Goal: Entertainment & Leisure: Browse casually

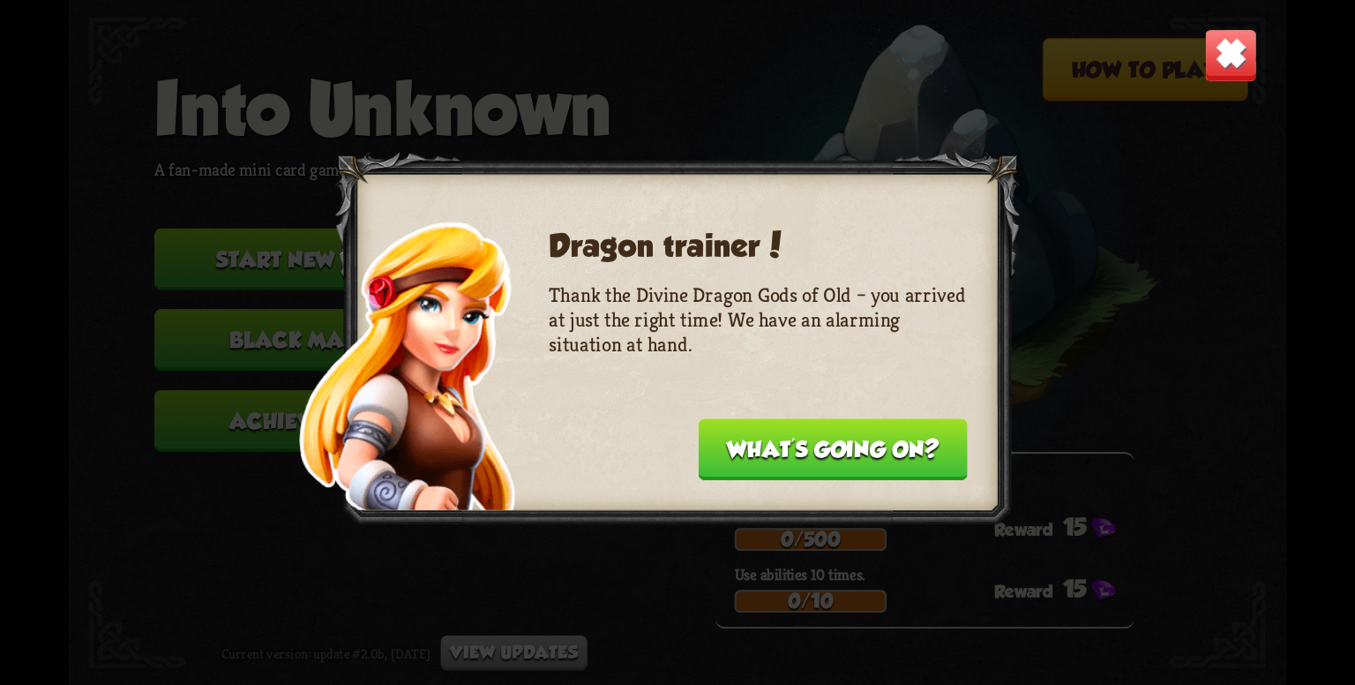
click at [837, 446] on button "What's going on?" at bounding box center [833, 449] width 269 height 62
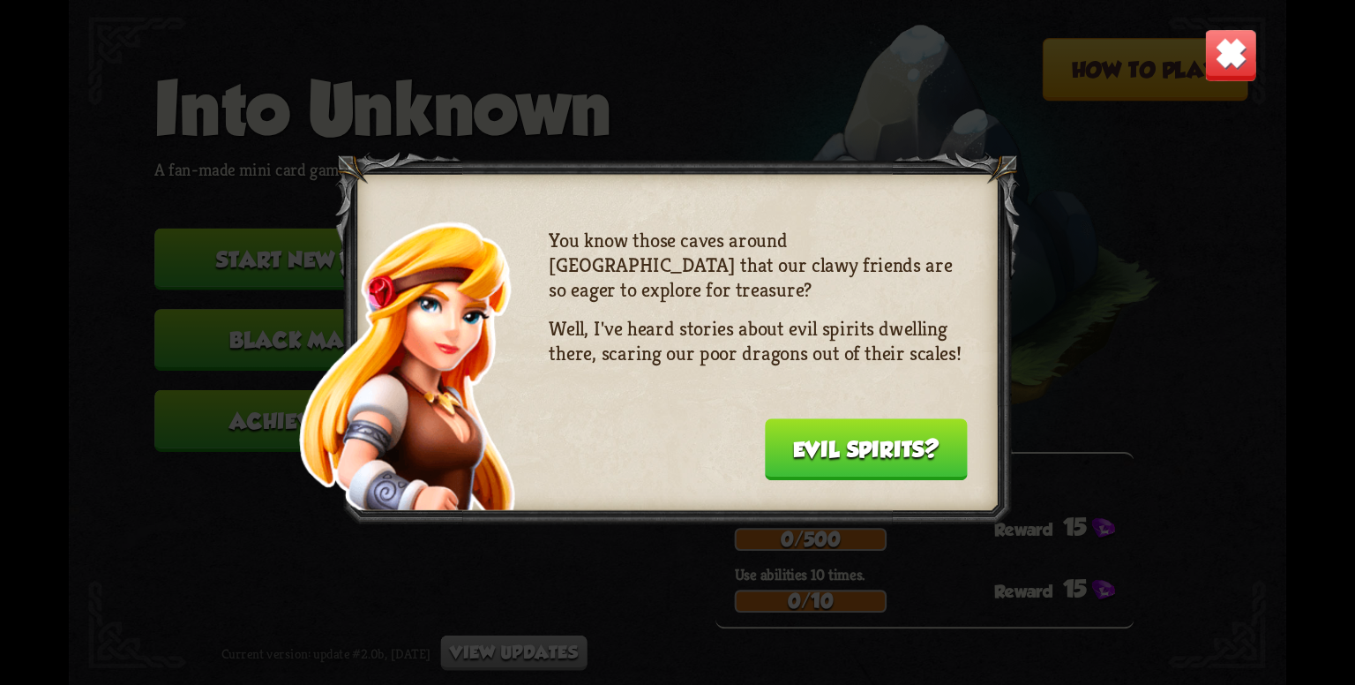
click at [837, 446] on button "Evil spirits?" at bounding box center [866, 449] width 203 height 62
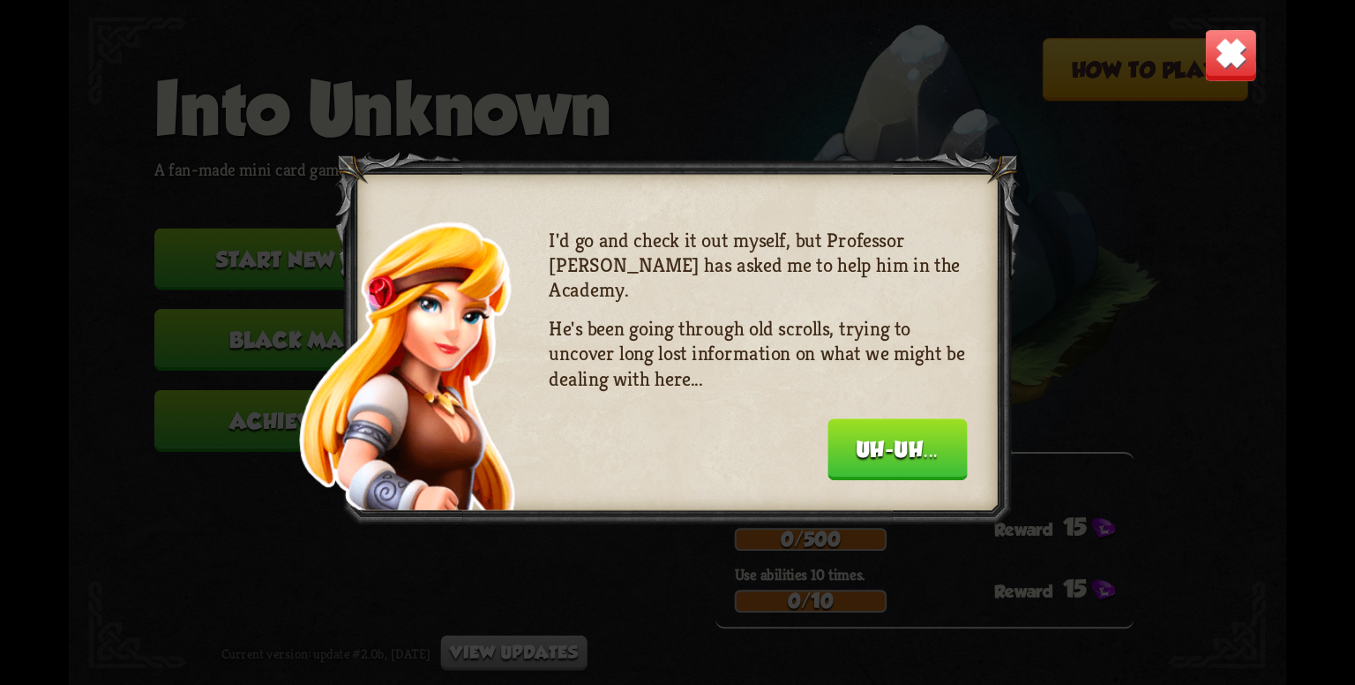
click at [837, 446] on button "Uh-uh..." at bounding box center [896, 449] width 139 height 62
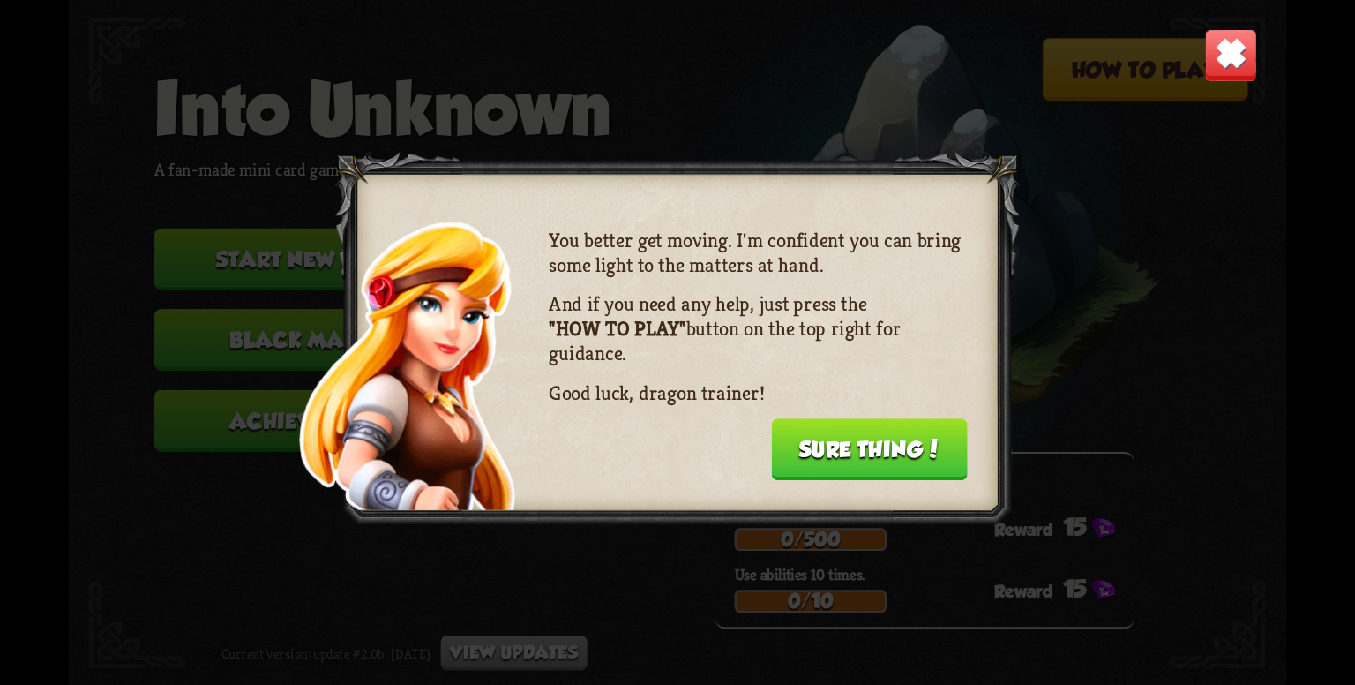
click at [837, 448] on button "Sure thing!" at bounding box center [869, 449] width 197 height 62
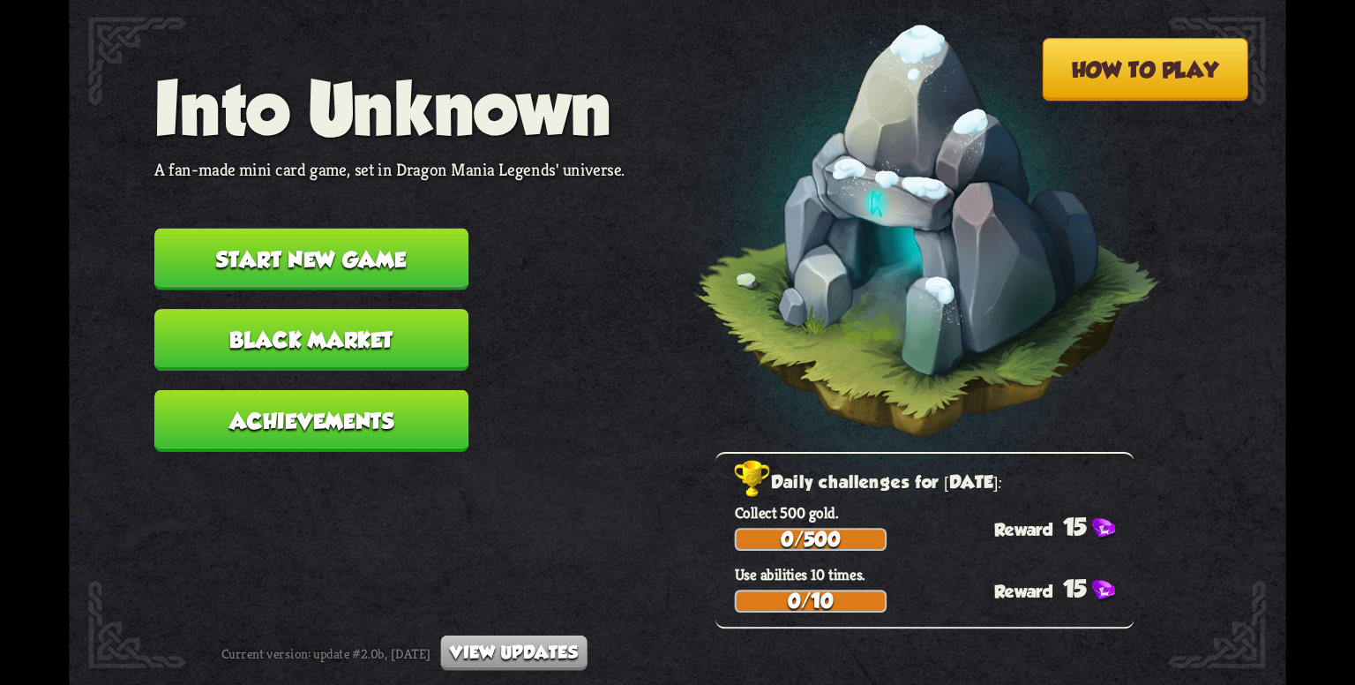
click at [385, 258] on button "Start new game" at bounding box center [311, 259] width 314 height 62
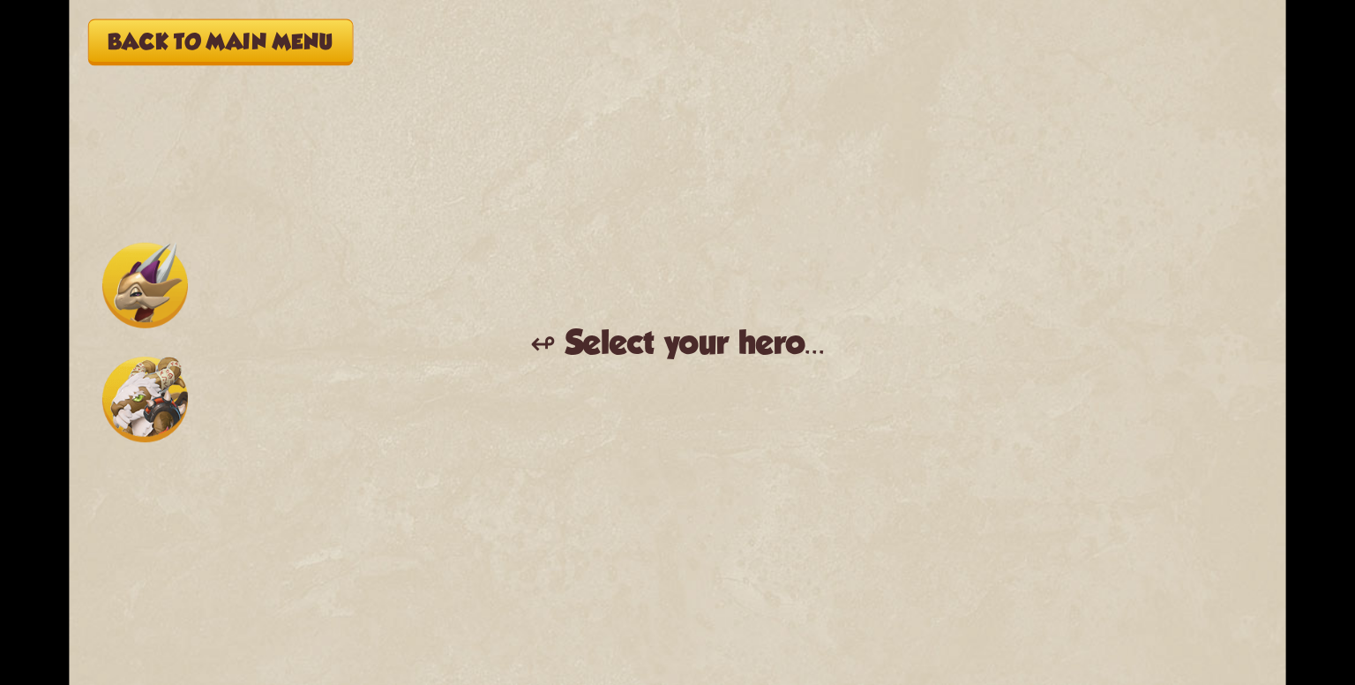
click at [122, 276] on img at bounding box center [145, 286] width 86 height 86
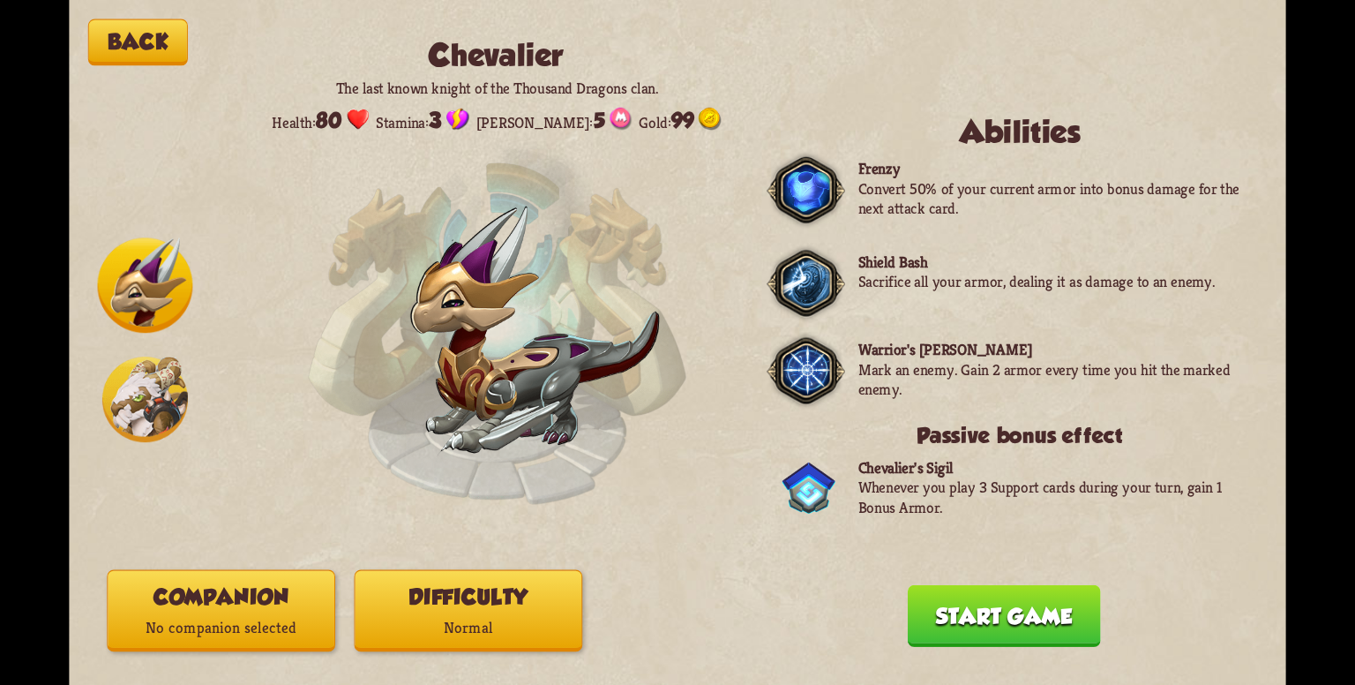
click at [498, 596] on button "Difficulty Normal" at bounding box center [469, 611] width 228 height 82
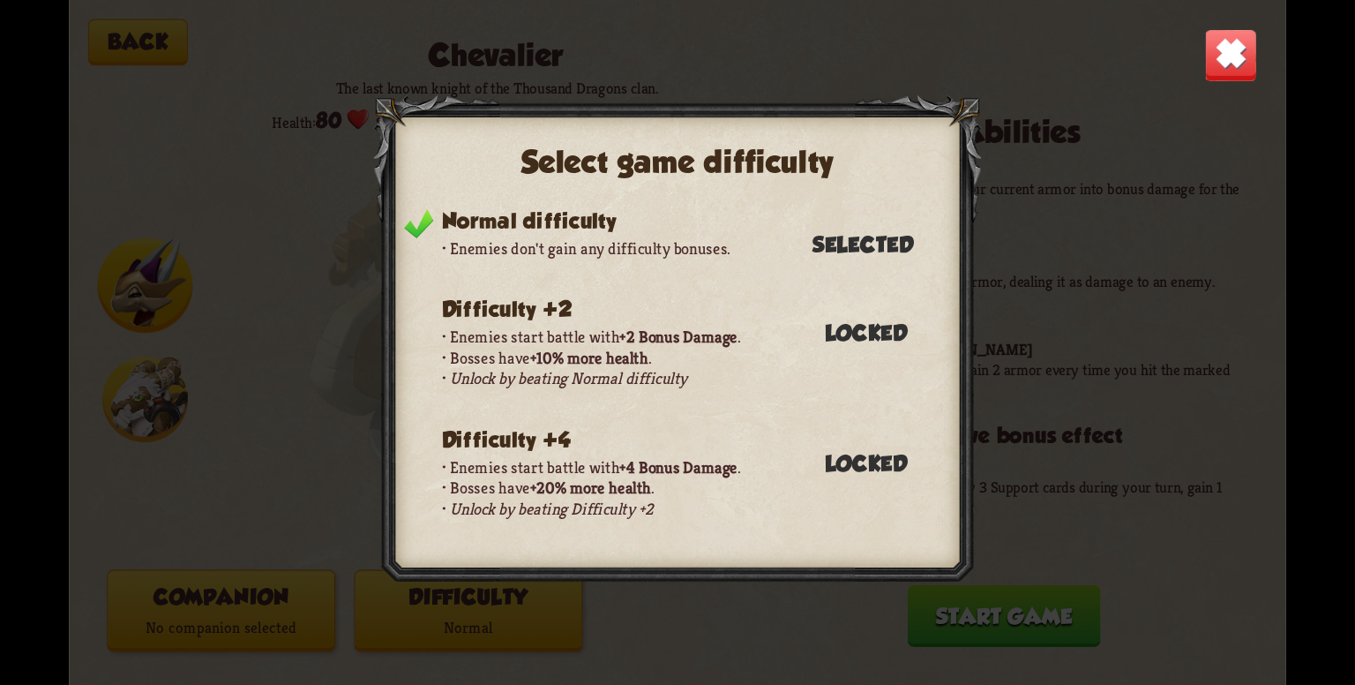
click at [1003, 394] on div "Select game difficulty Normal difficulty Enemies don't gain any difficulty bonu…" at bounding box center [677, 342] width 1217 height 685
click at [1256, 60] on img at bounding box center [1230, 54] width 53 height 53
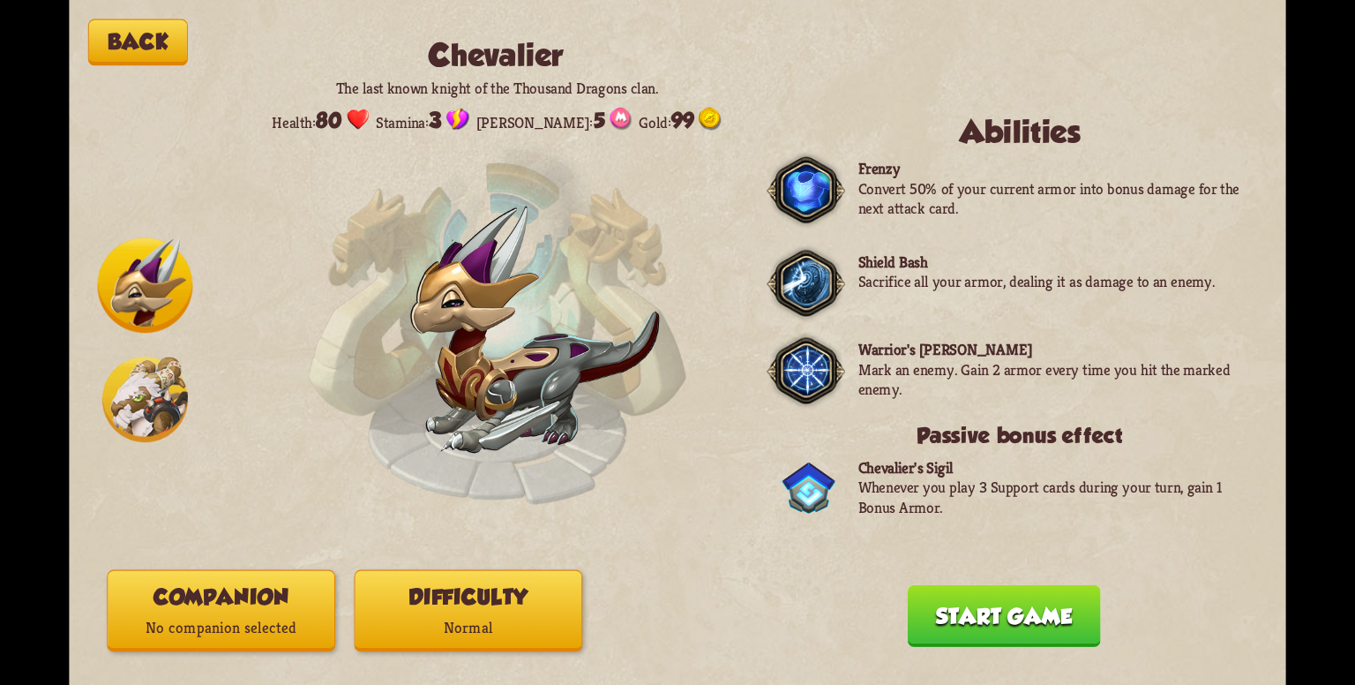
click at [331, 588] on button "Companion No companion selected" at bounding box center [221, 611] width 228 height 82
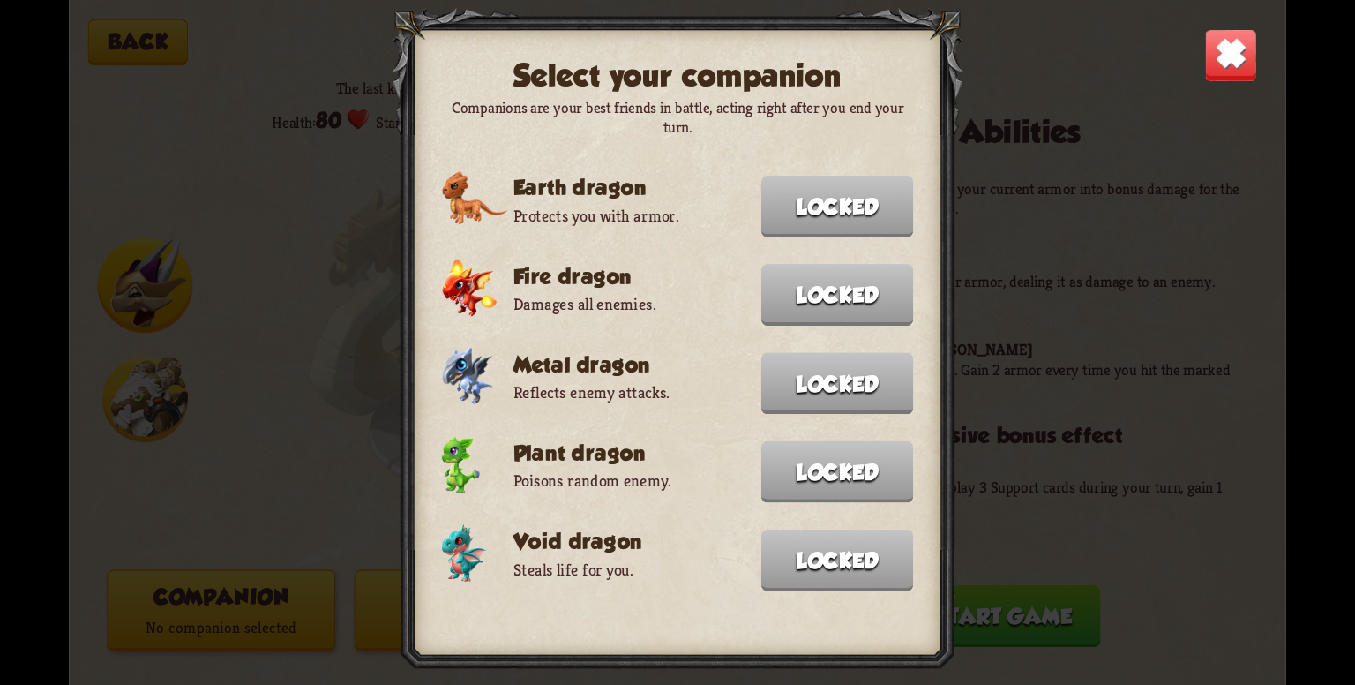
click at [1208, 60] on img at bounding box center [1230, 54] width 53 height 53
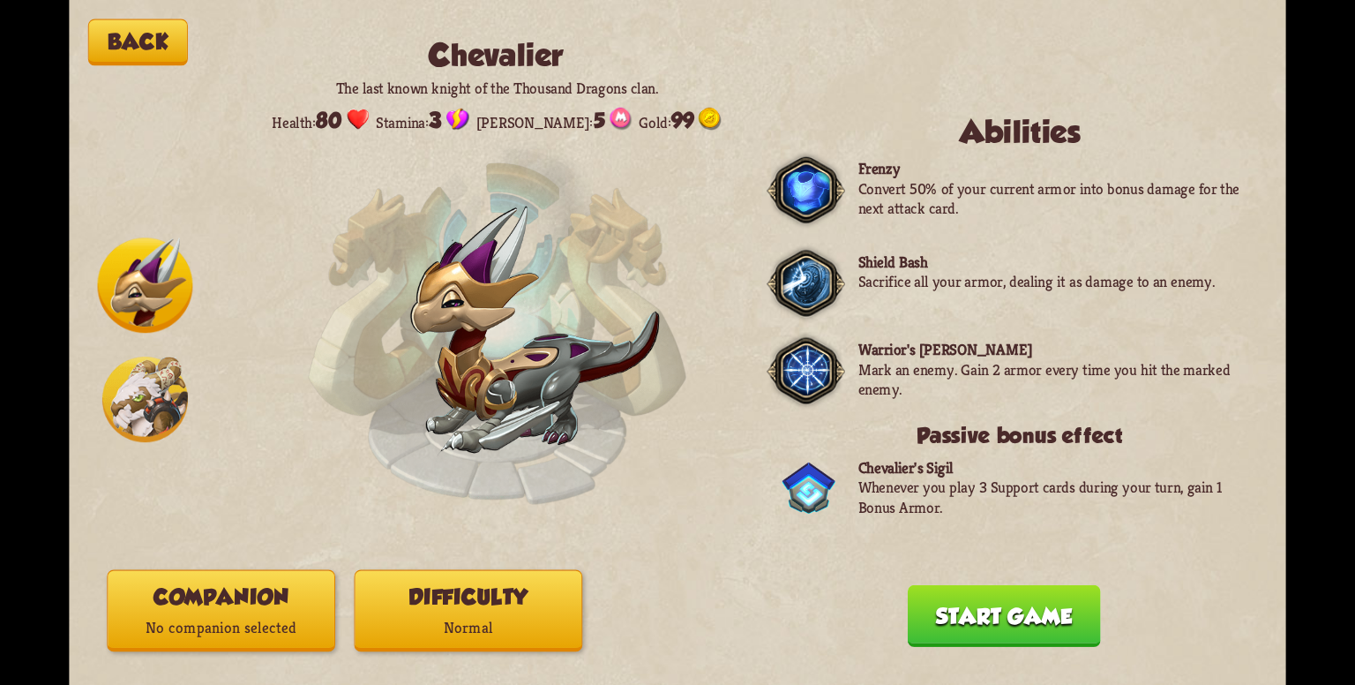
drag, startPoint x: 986, startPoint y: 610, endPoint x: 985, endPoint y: 587, distance: 23.8
click at [990, 610] on button "Start game" at bounding box center [1004, 616] width 193 height 62
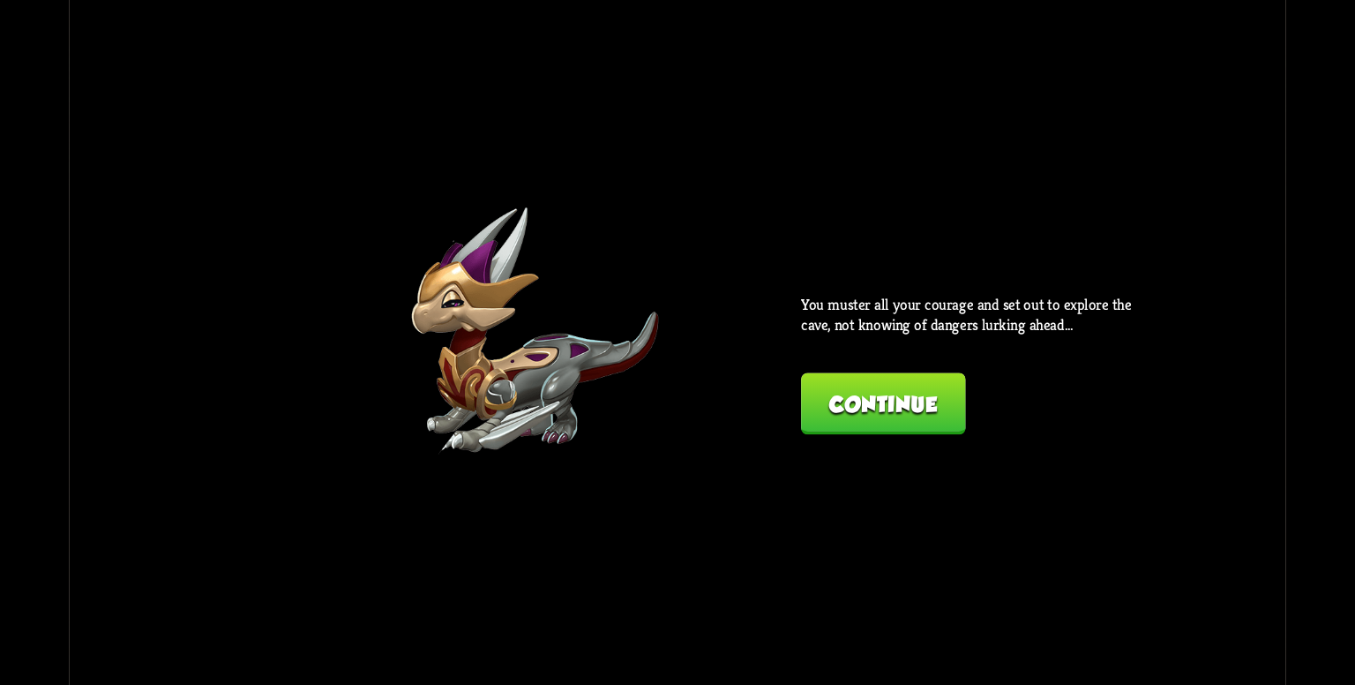
click at [844, 421] on button "Continue" at bounding box center [883, 403] width 164 height 62
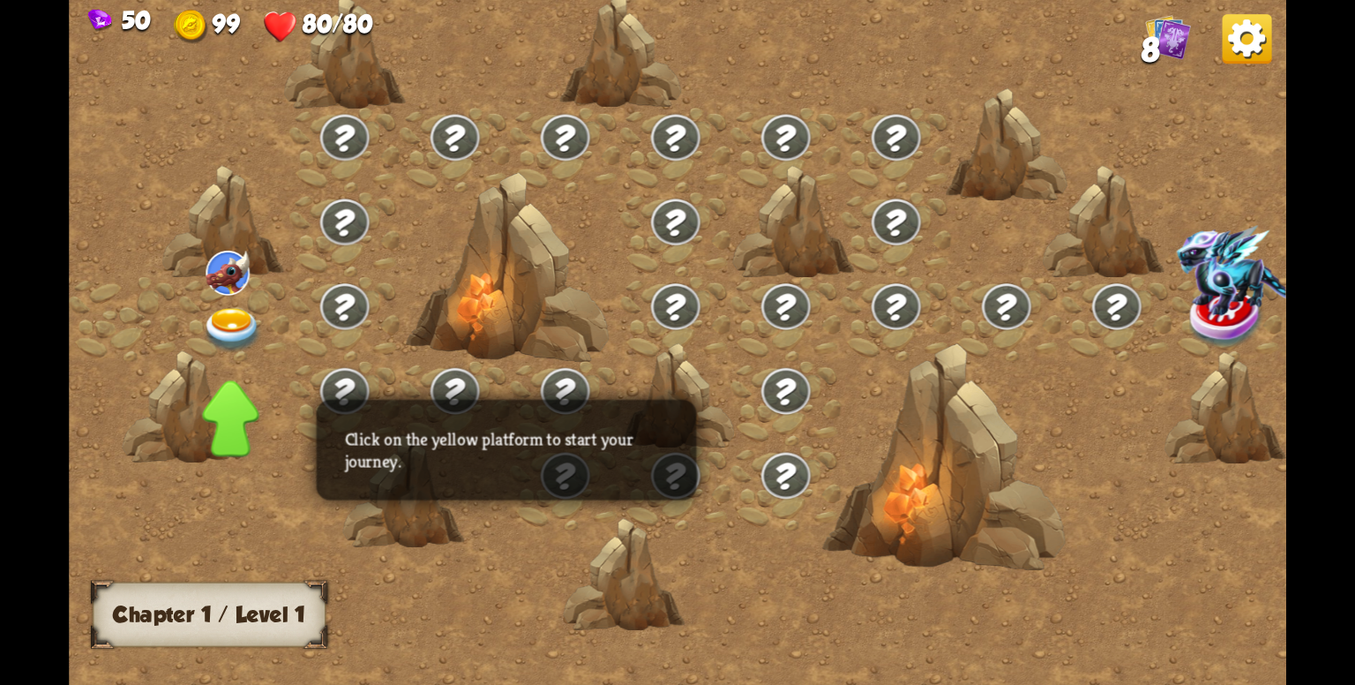
click at [229, 289] on img at bounding box center [228, 273] width 44 height 44
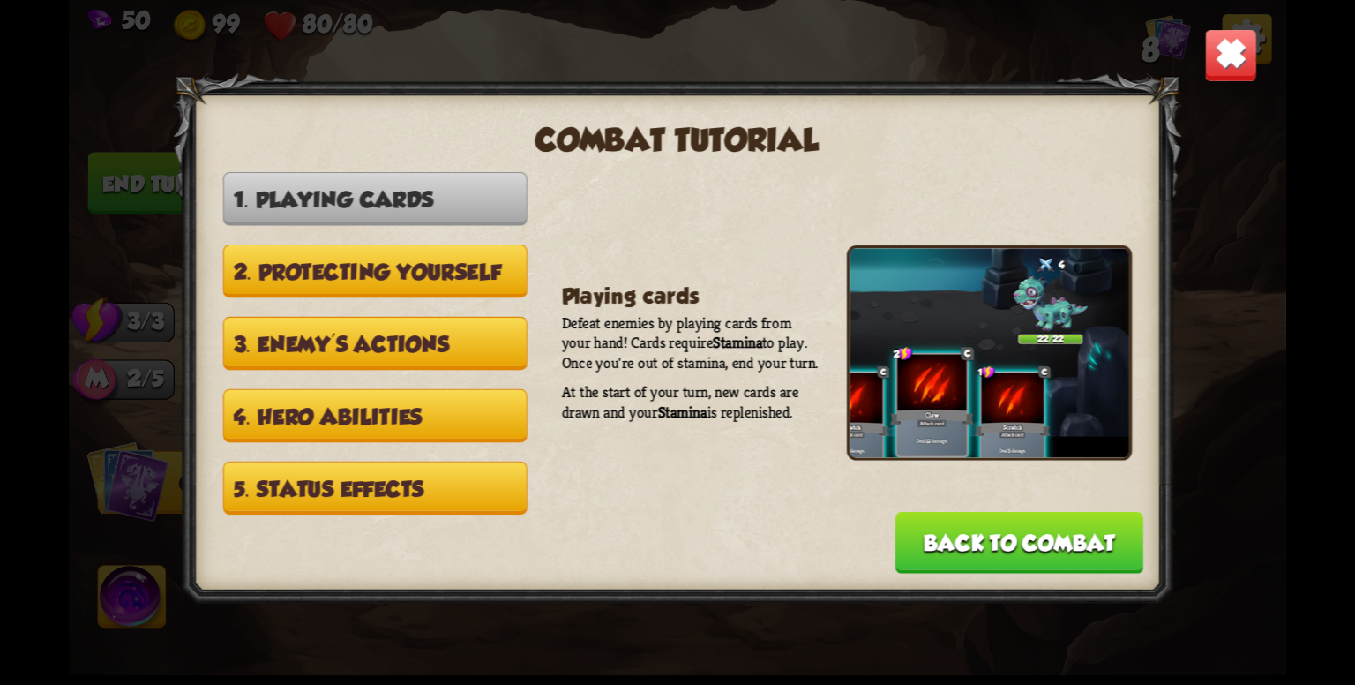
click at [1001, 541] on button "Back to combat" at bounding box center [1019, 543] width 248 height 62
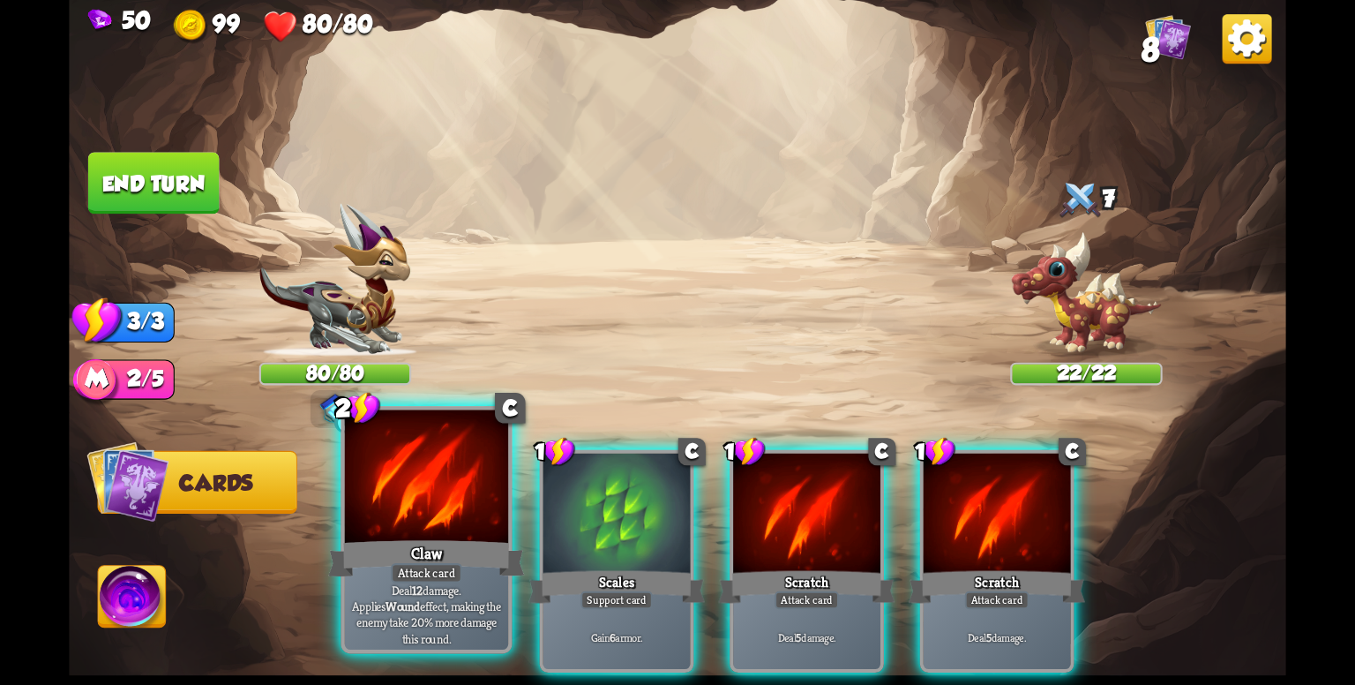
click at [412, 534] on div at bounding box center [426, 479] width 163 height 138
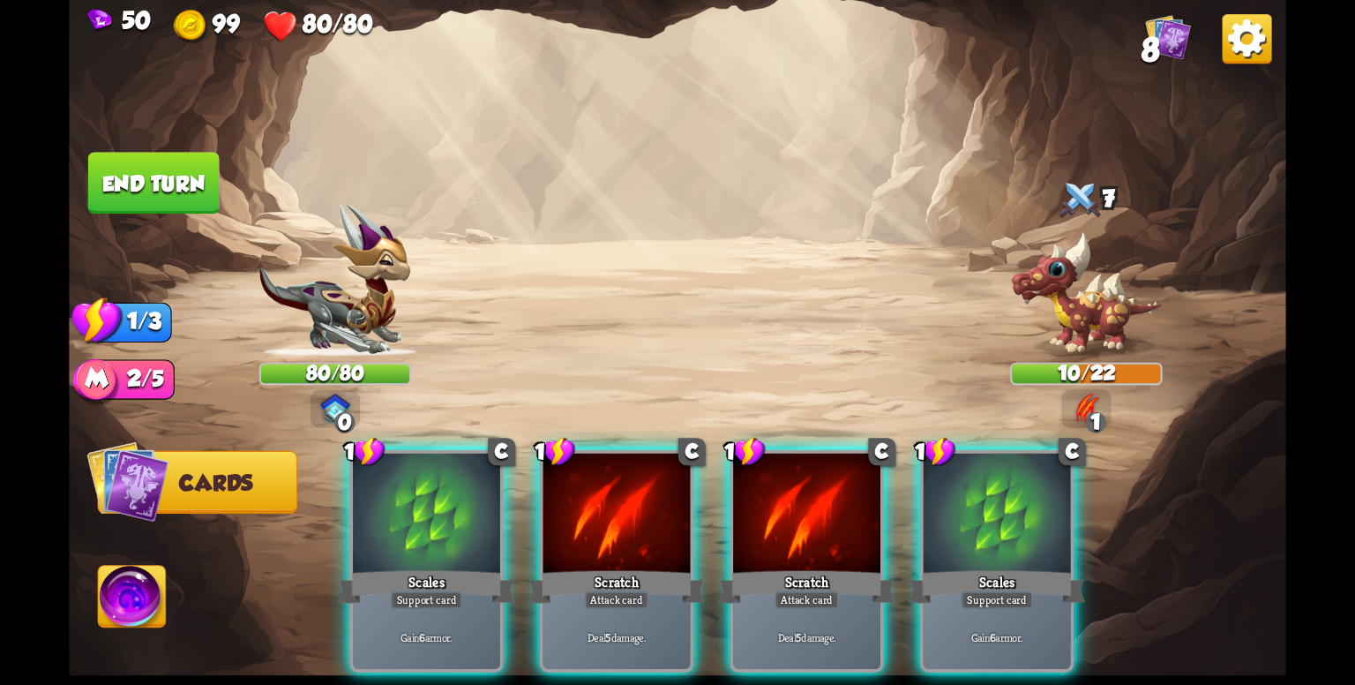
click at [412, 534] on div at bounding box center [426, 515] width 147 height 124
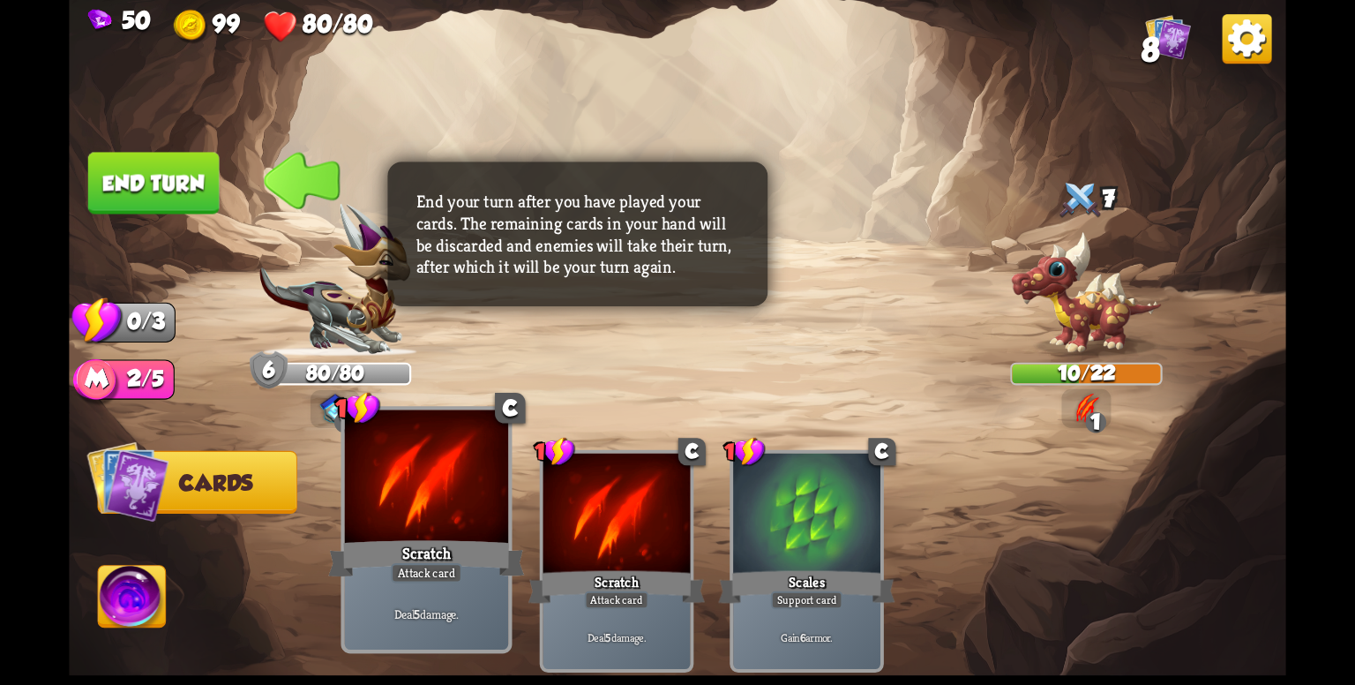
drag, startPoint x: 412, startPoint y: 534, endPoint x: 420, endPoint y: 570, distance: 37.0
click at [420, 570] on div "1 C Scratch Attack card Deal 5 damage." at bounding box center [425, 529] width 171 height 247
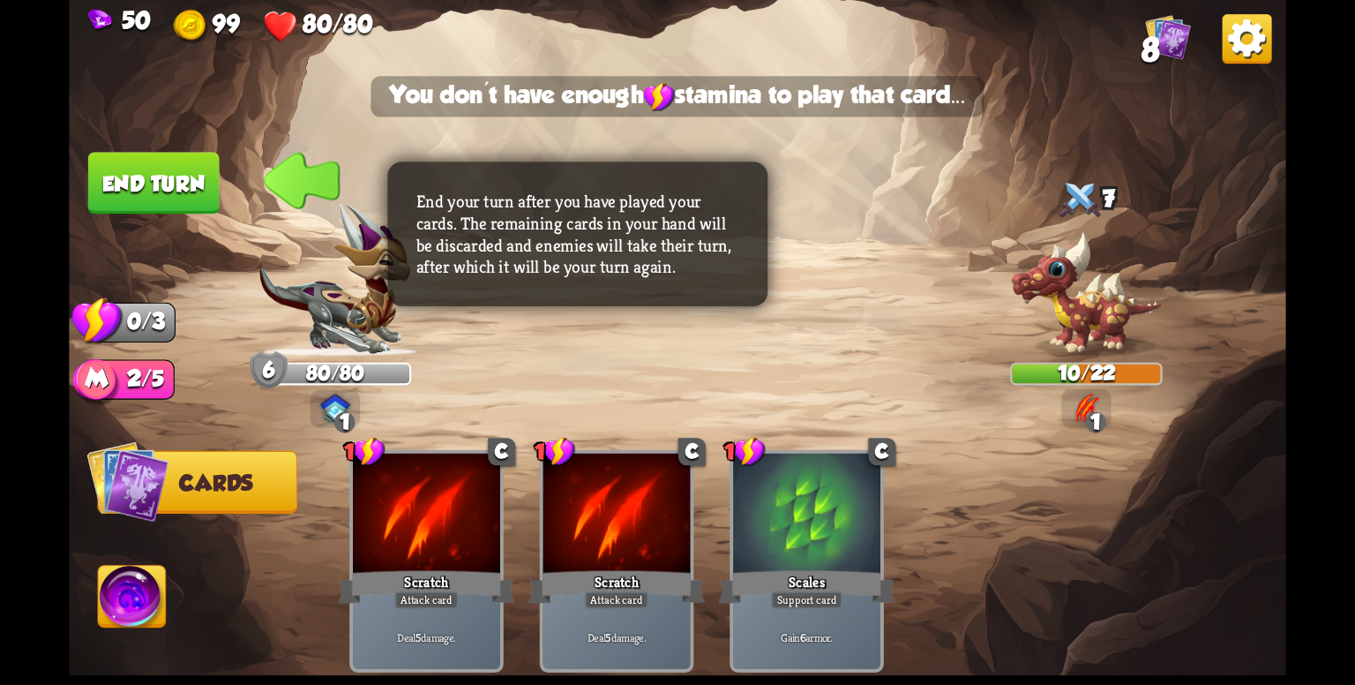
click at [152, 192] on button "End turn" at bounding box center [153, 183] width 131 height 62
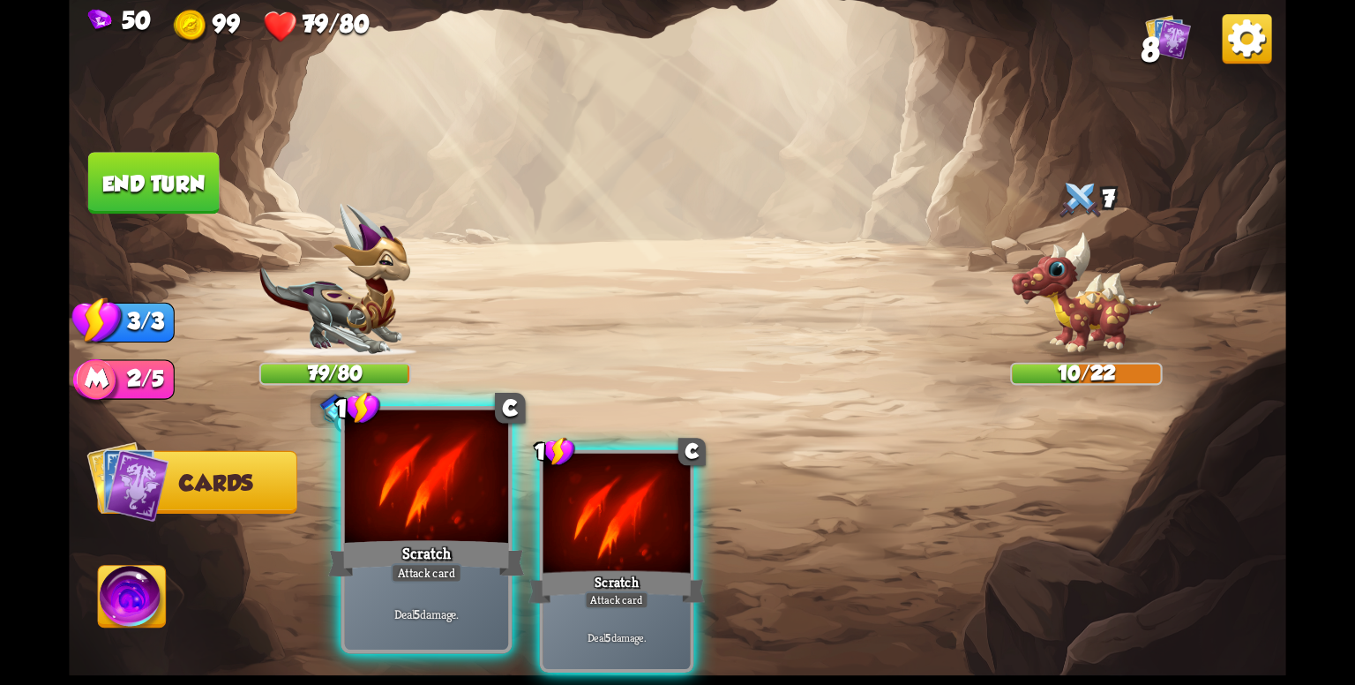
click at [476, 511] on div at bounding box center [426, 479] width 163 height 138
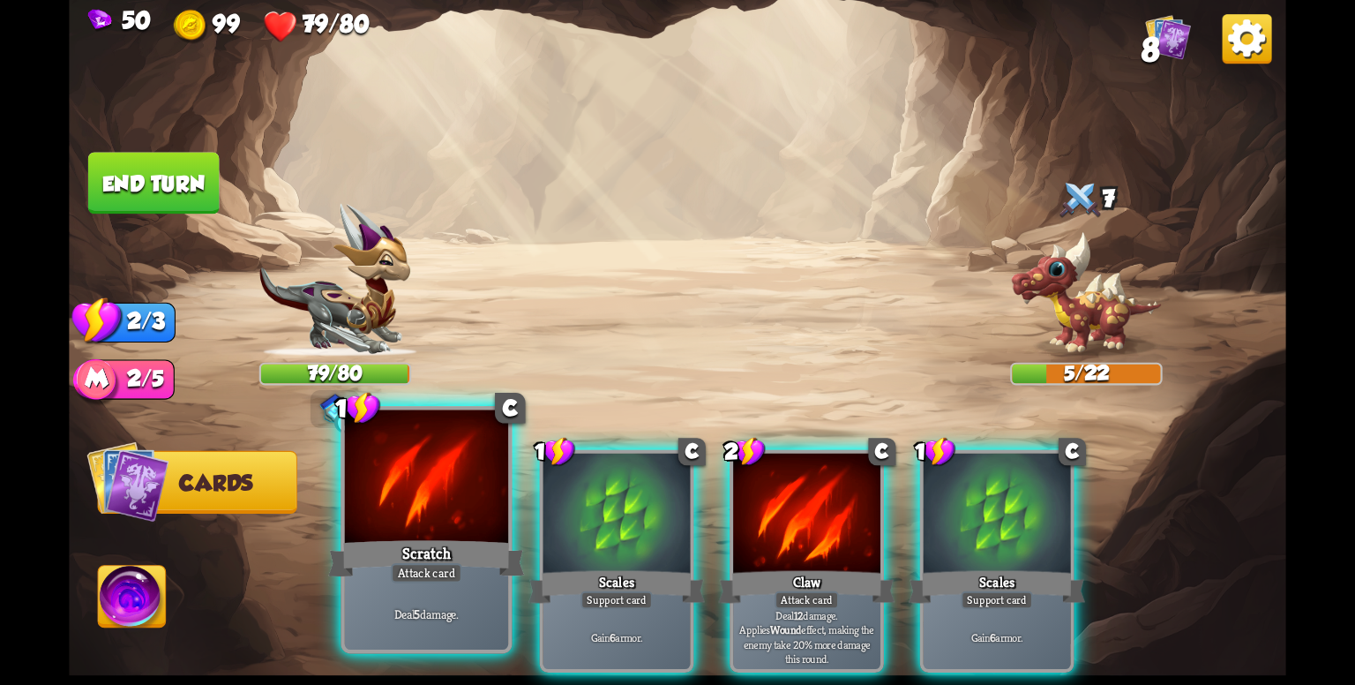
click at [463, 507] on div at bounding box center [426, 479] width 163 height 138
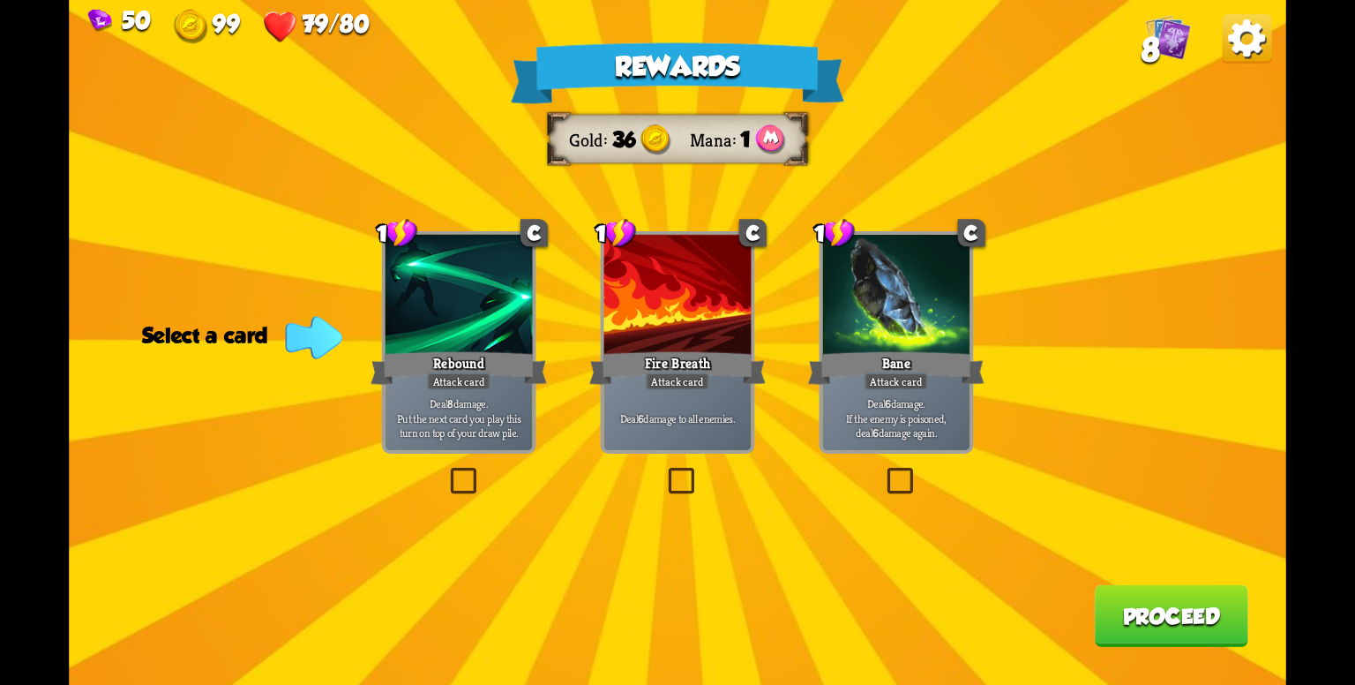
click at [446, 471] on label at bounding box center [446, 471] width 0 height 0
click at [0, 0] on input "checkbox" at bounding box center [0, 0] width 0 height 0
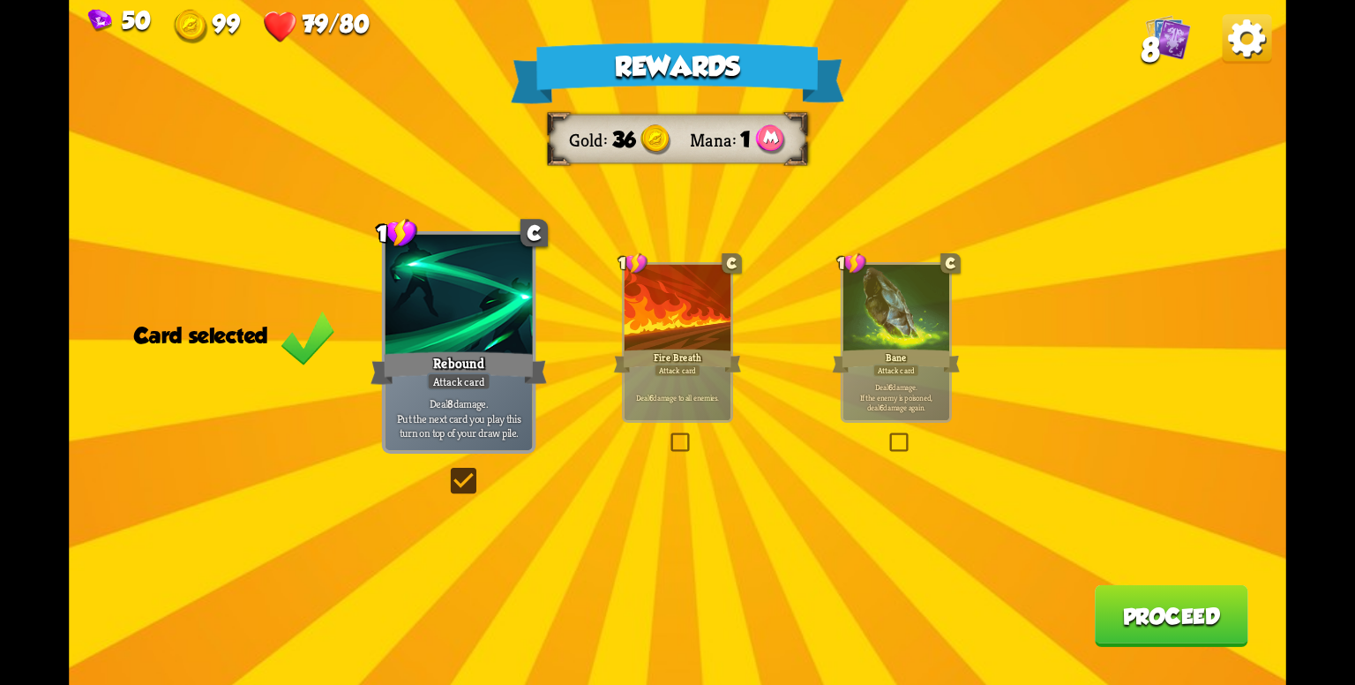
click at [1182, 629] on button "Proceed" at bounding box center [1171, 616] width 153 height 62
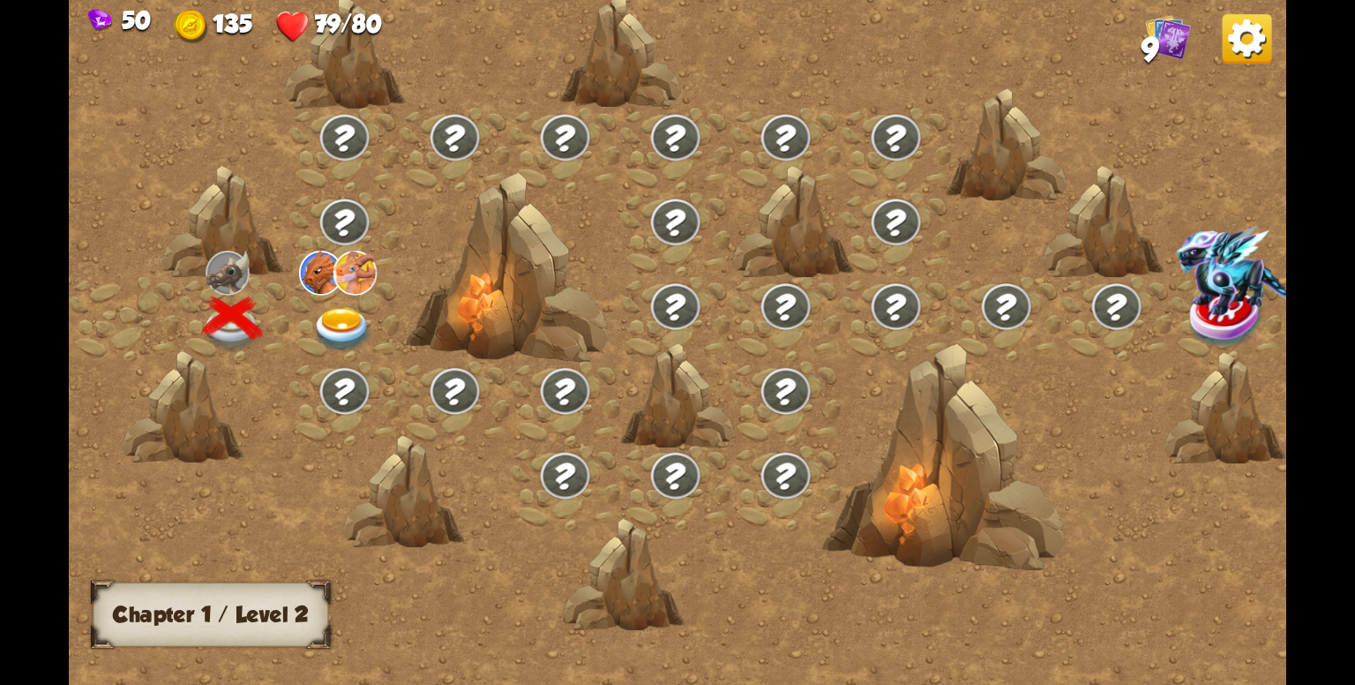
click at [356, 324] on img at bounding box center [342, 330] width 61 height 45
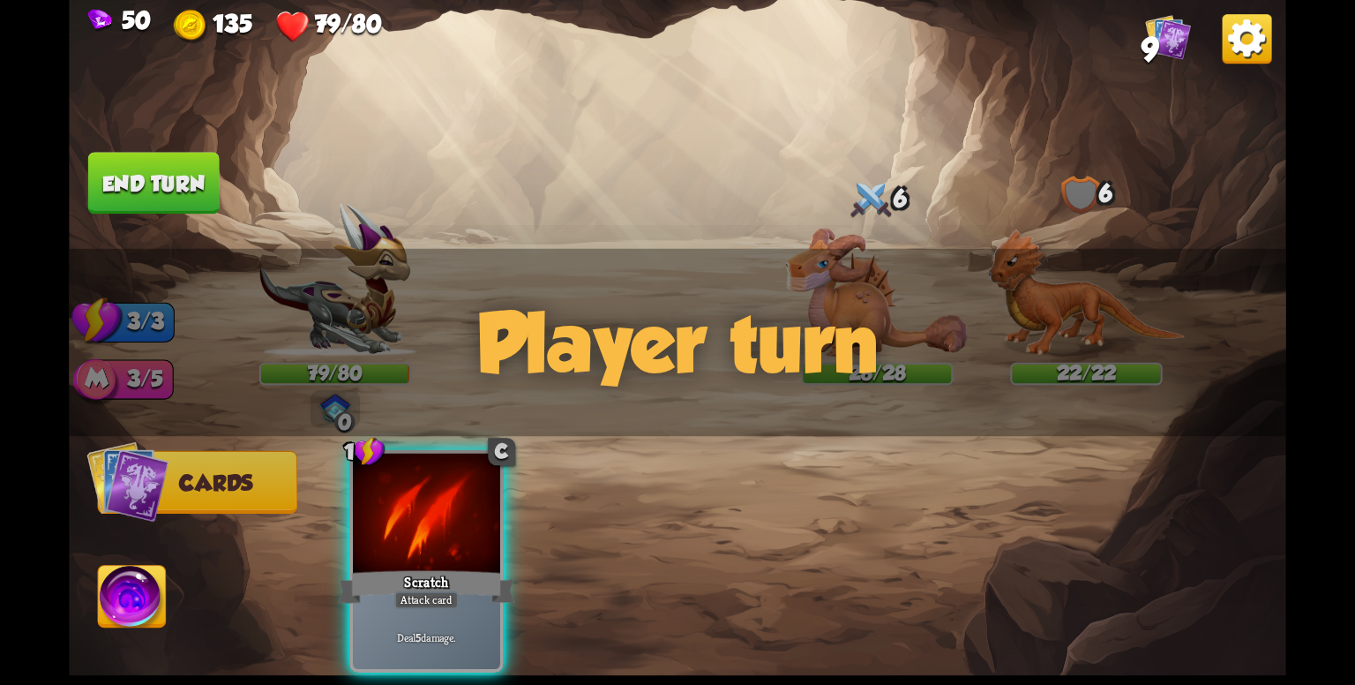
click at [741, 514] on div "1 C Scratch Attack card Deal 5 damage." at bounding box center [799, 532] width 974 height 304
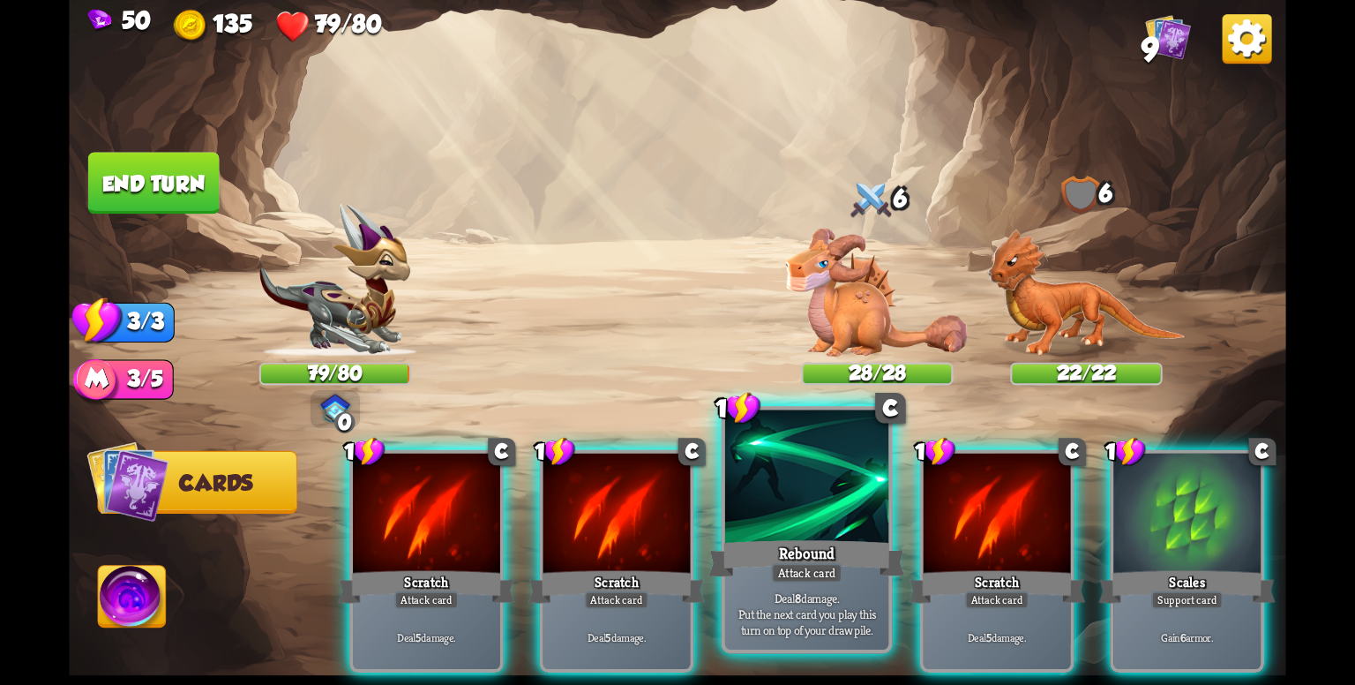
click at [802, 544] on div "Rebound" at bounding box center [806, 558] width 196 height 44
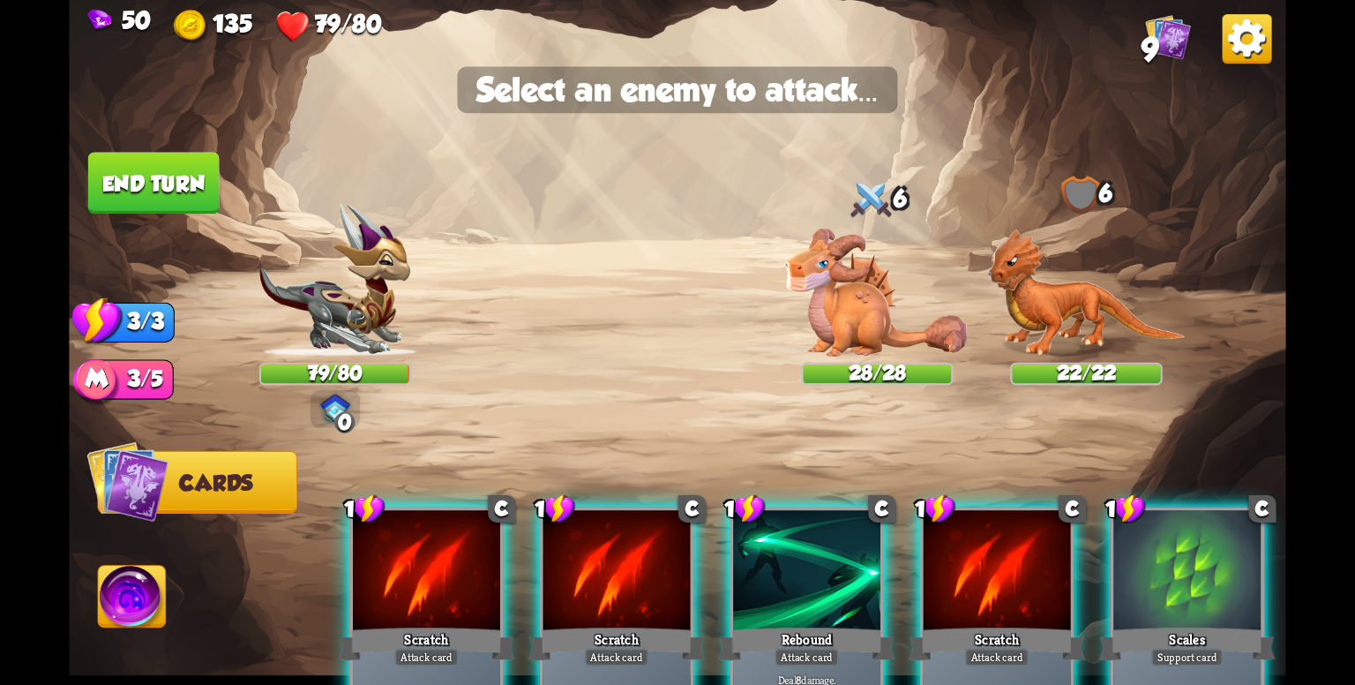
click at [797, 544] on div at bounding box center [806, 572] width 147 height 124
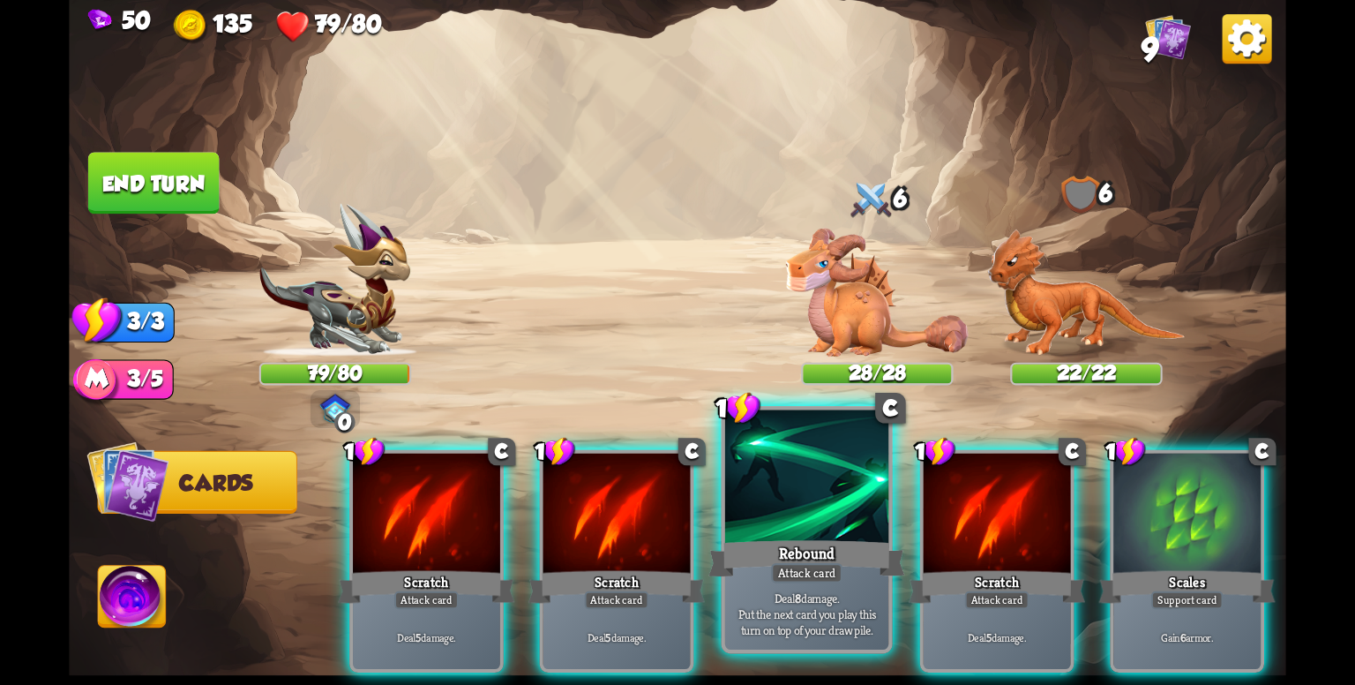
click at [797, 544] on div "Rebound" at bounding box center [806, 558] width 196 height 44
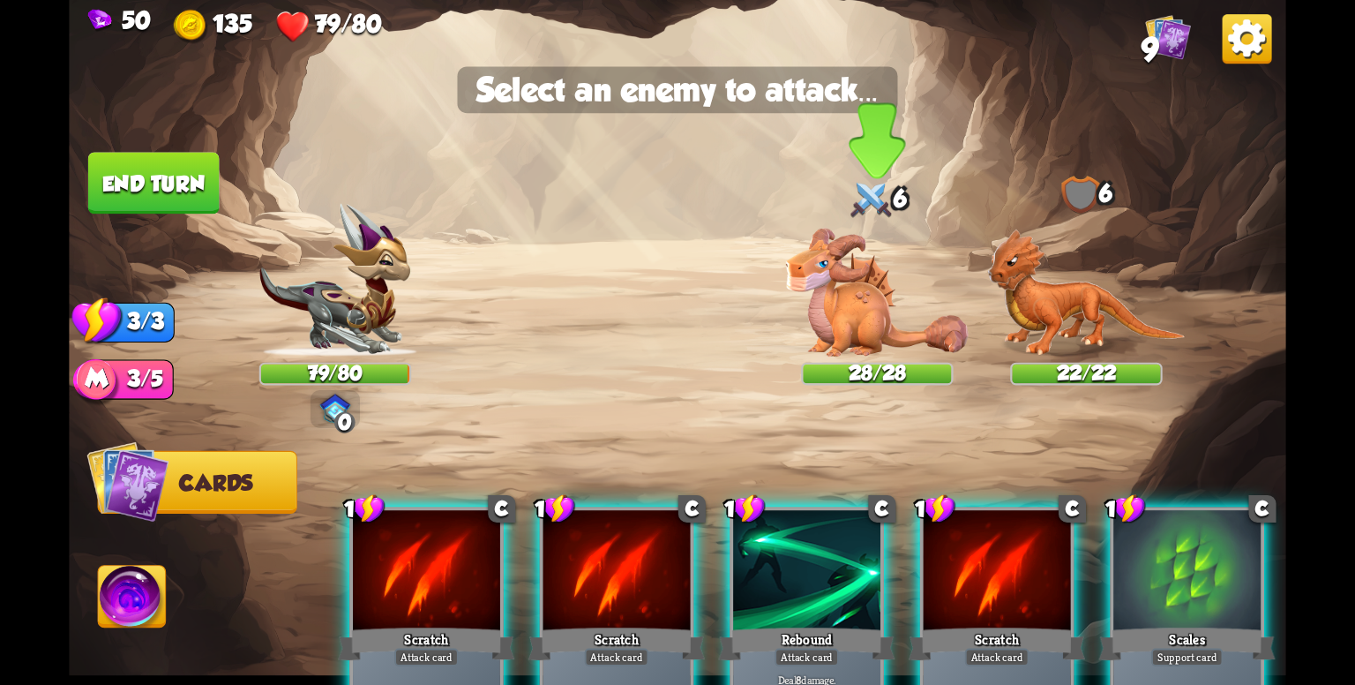
click at [854, 318] on img at bounding box center [877, 292] width 183 height 129
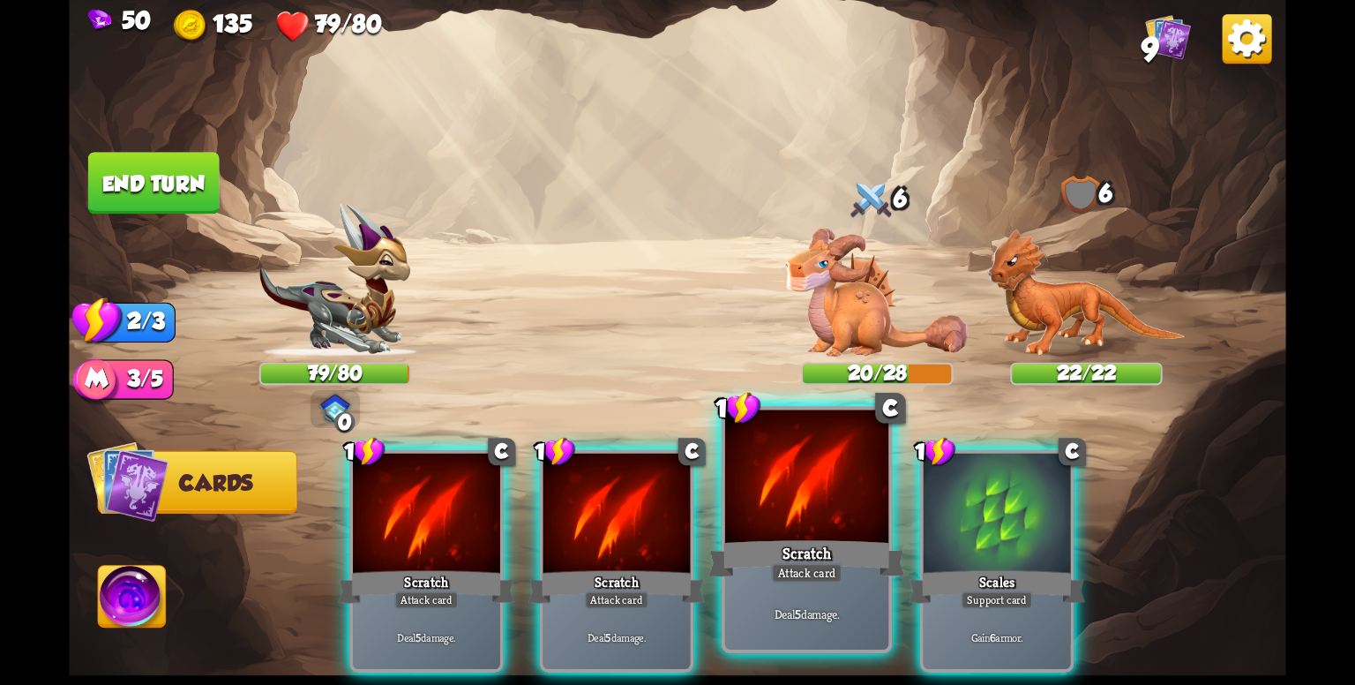
click at [780, 513] on div at bounding box center [806, 479] width 163 height 138
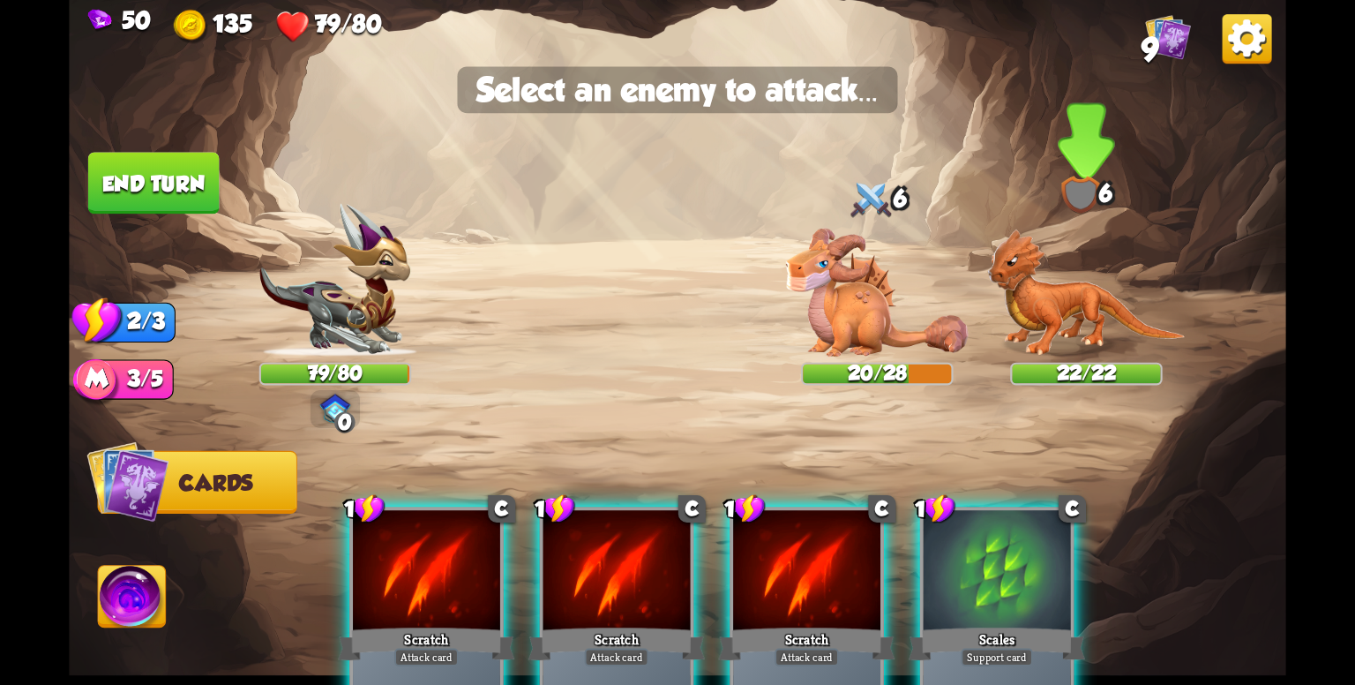
click at [1052, 313] on img at bounding box center [1086, 292] width 198 height 128
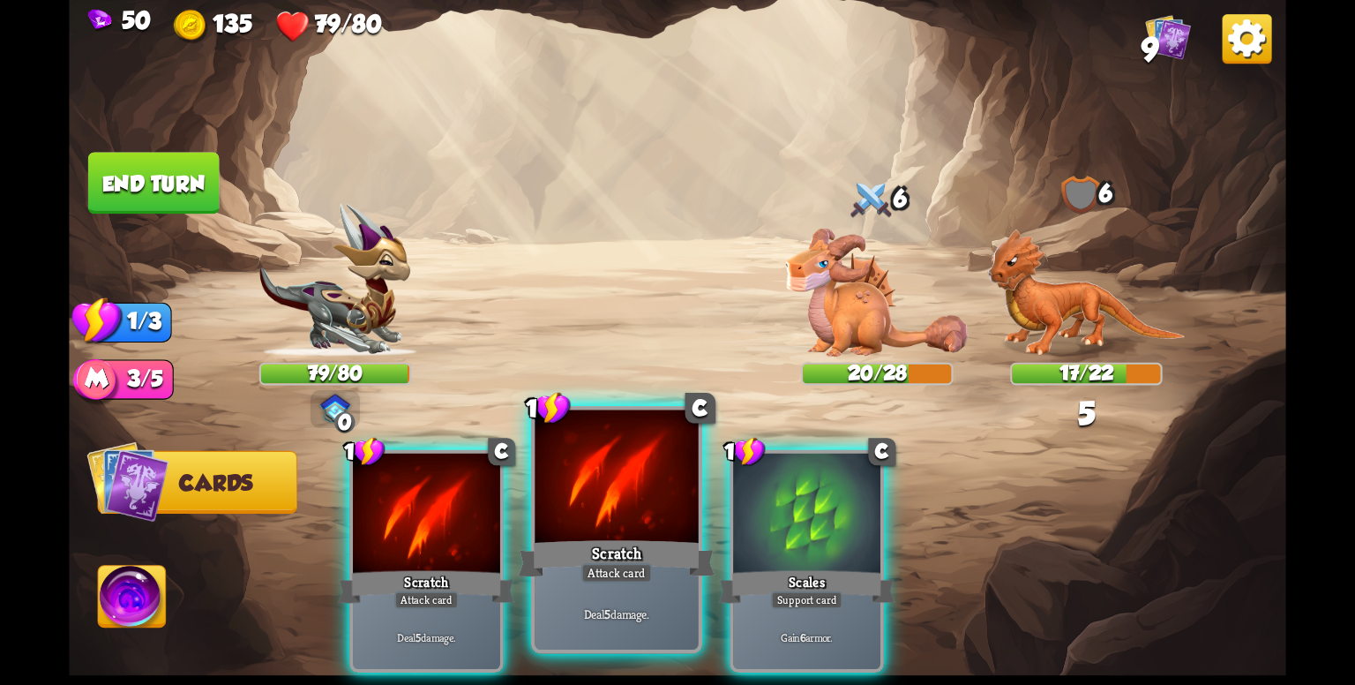
click at [677, 518] on div at bounding box center [616, 479] width 163 height 138
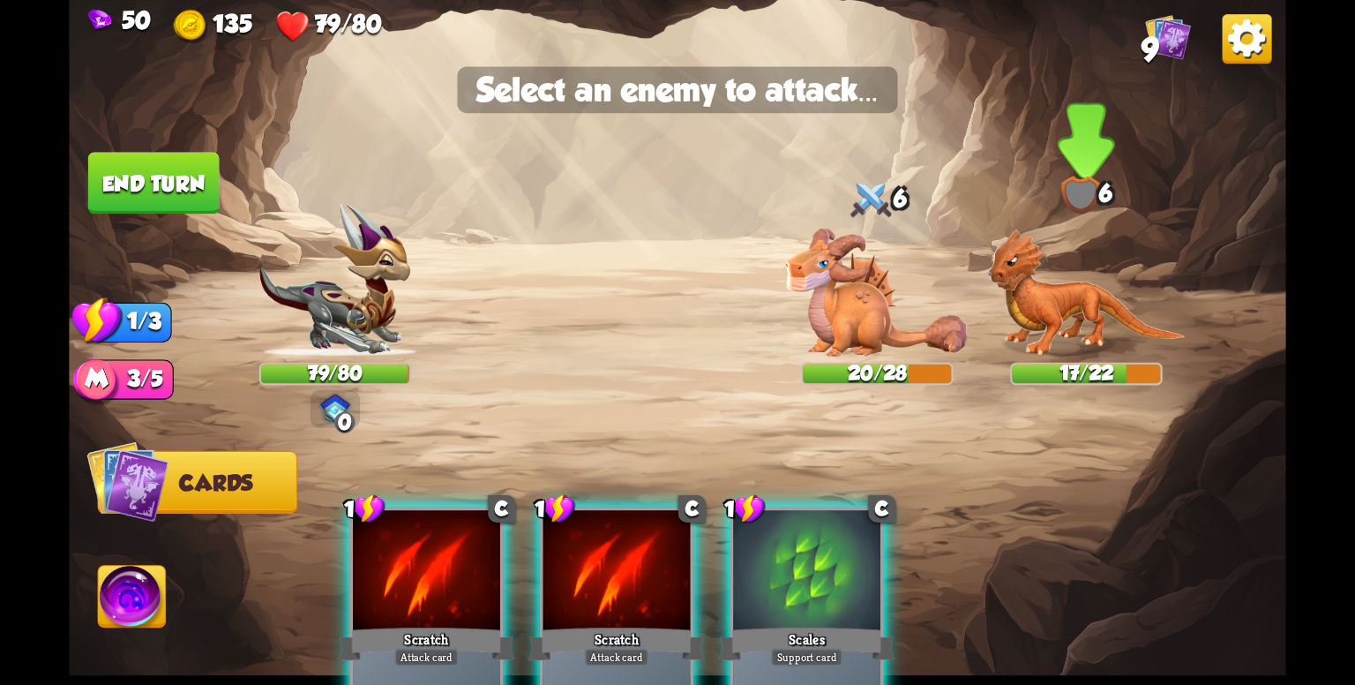
click at [1059, 325] on img at bounding box center [1086, 292] width 198 height 128
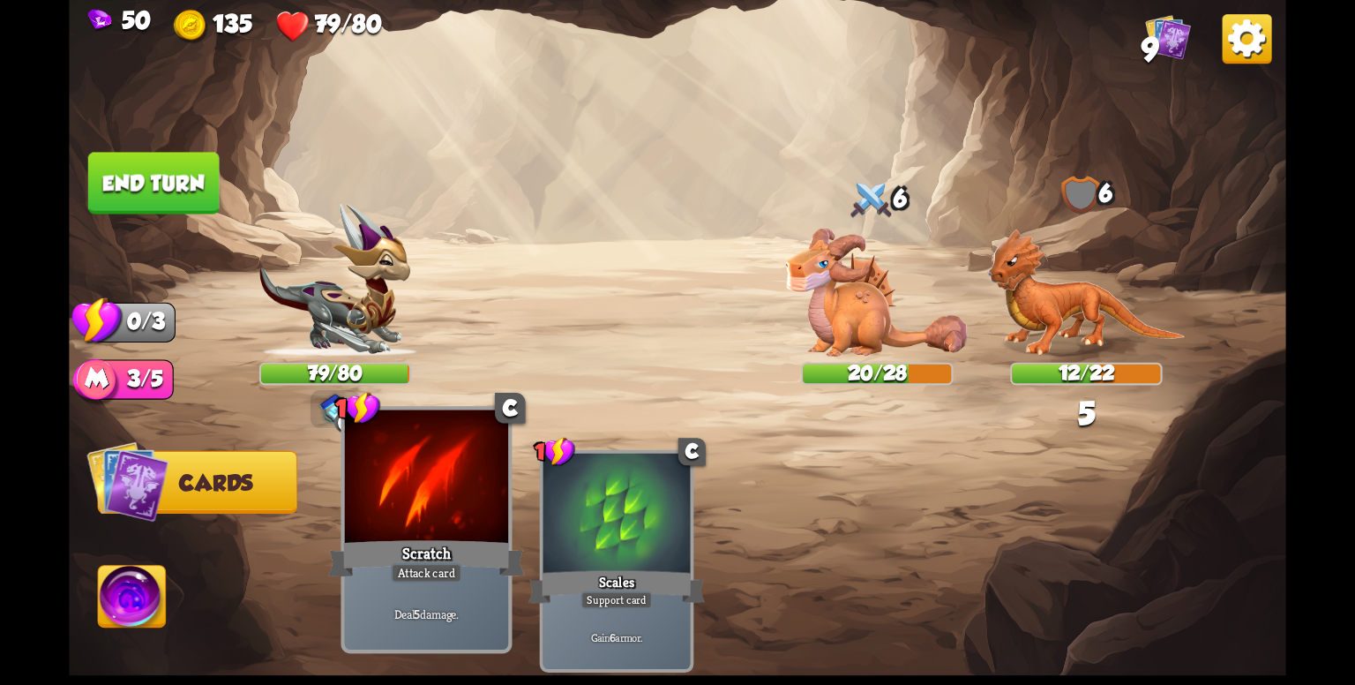
click at [454, 533] on div at bounding box center [426, 479] width 163 height 138
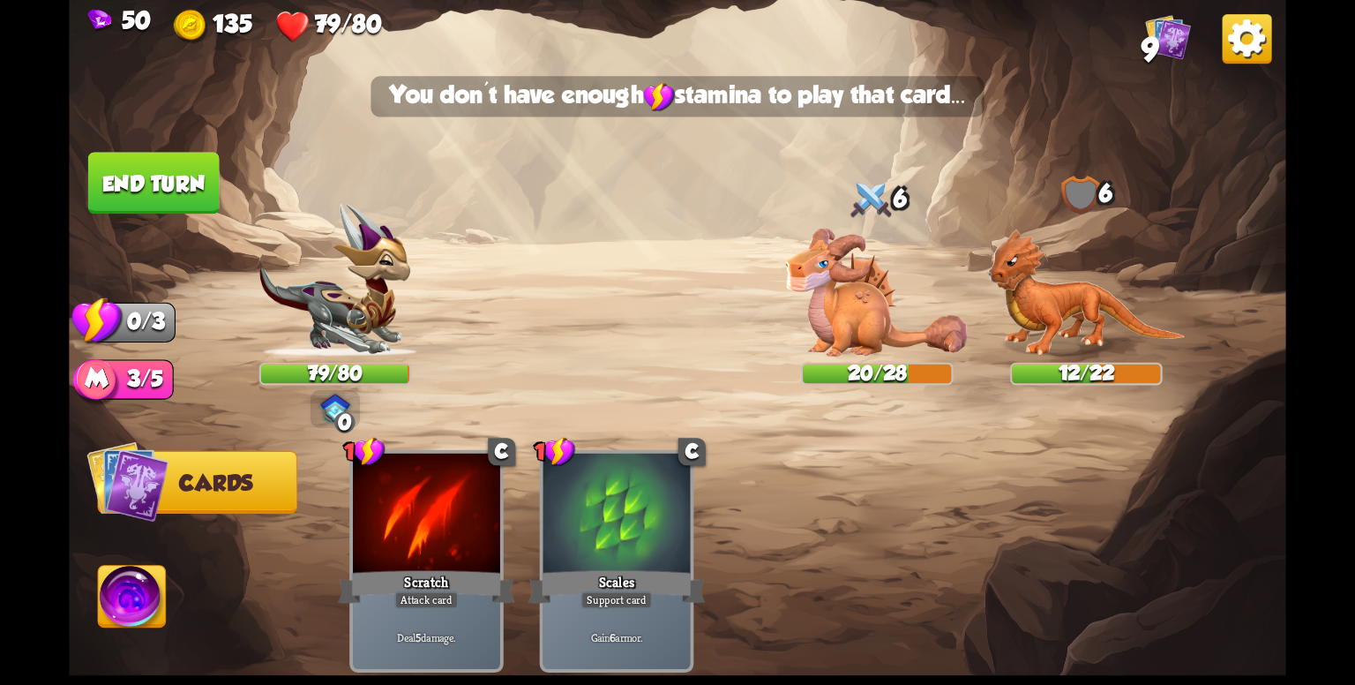
click at [892, 319] on img at bounding box center [877, 292] width 183 height 129
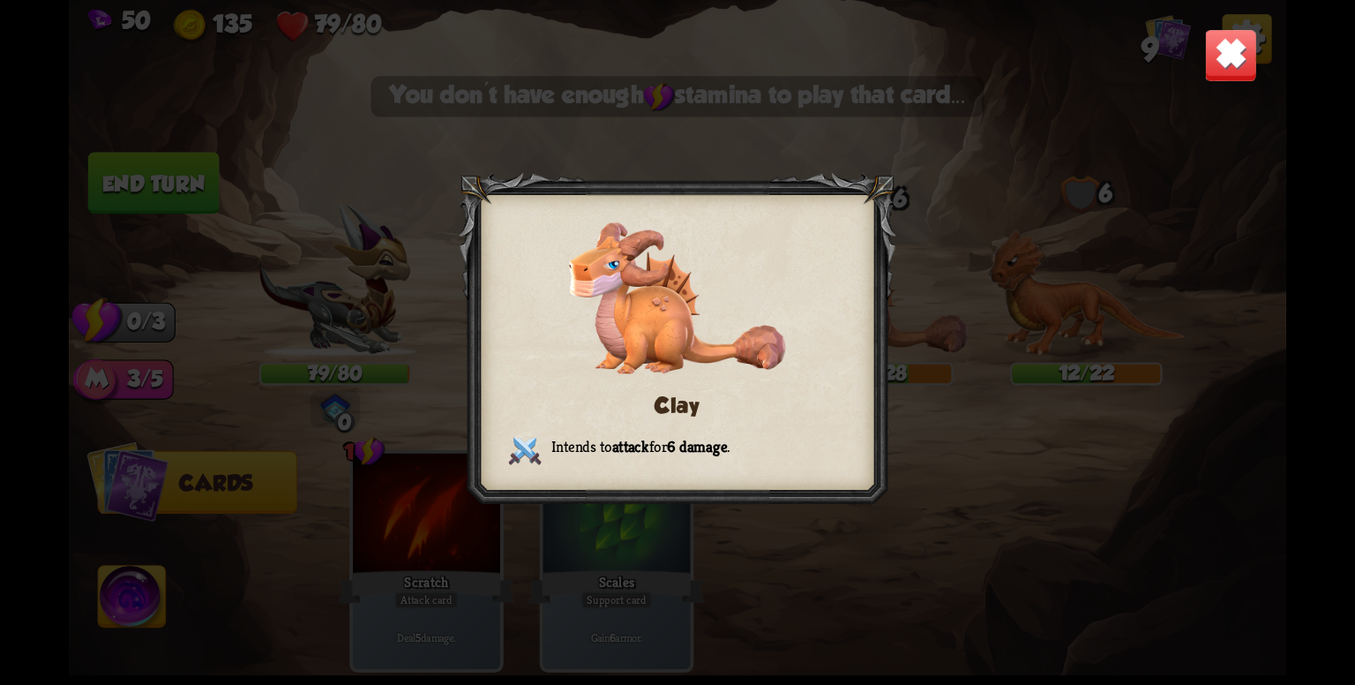
drag, startPoint x: 920, startPoint y: 289, endPoint x: 920, endPoint y: 316, distance: 26.5
click at [920, 291] on div "Clay Intends to attack for 6 damage ." at bounding box center [677, 342] width 1217 height 685
click at [941, 572] on div "Clay Intends to attack for 6 damage ." at bounding box center [677, 342] width 1217 height 685
click at [1235, 82] on div "Clay Intends to attack for 6 damage ." at bounding box center [677, 342] width 1217 height 685
click at [1242, 58] on img at bounding box center [1230, 54] width 53 height 53
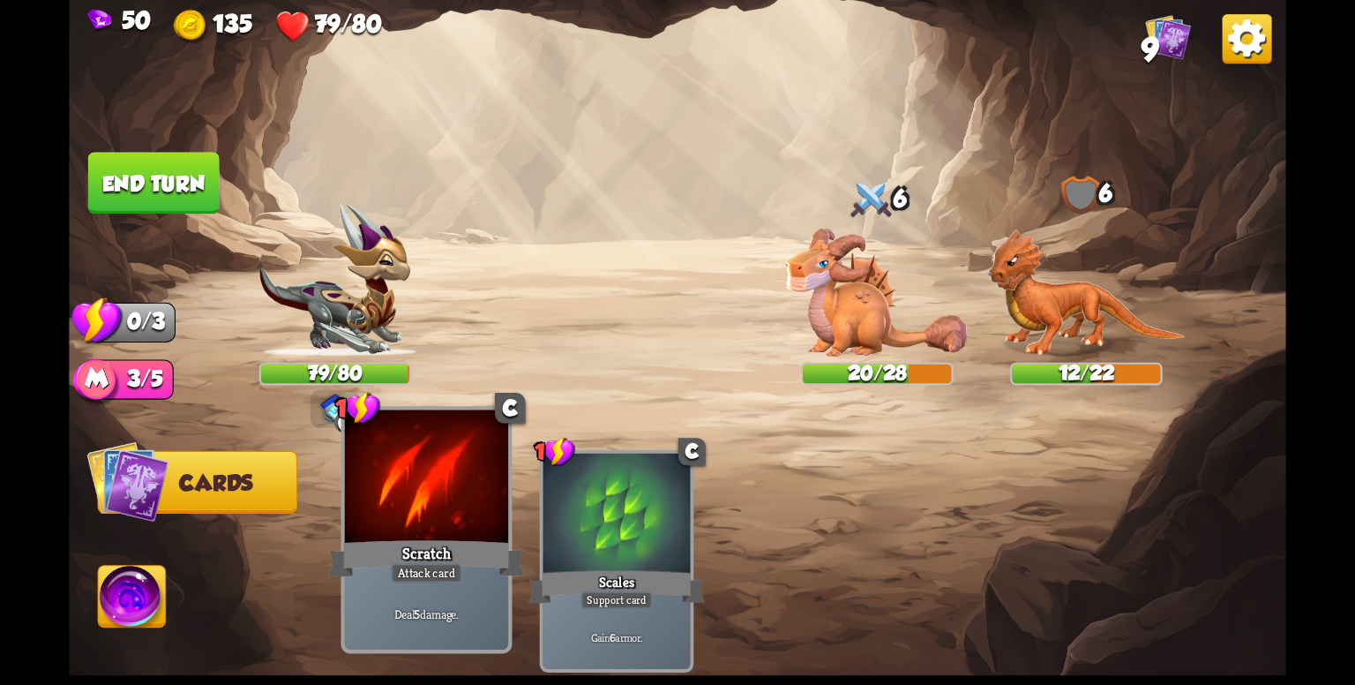
click at [489, 509] on div at bounding box center [426, 479] width 163 height 138
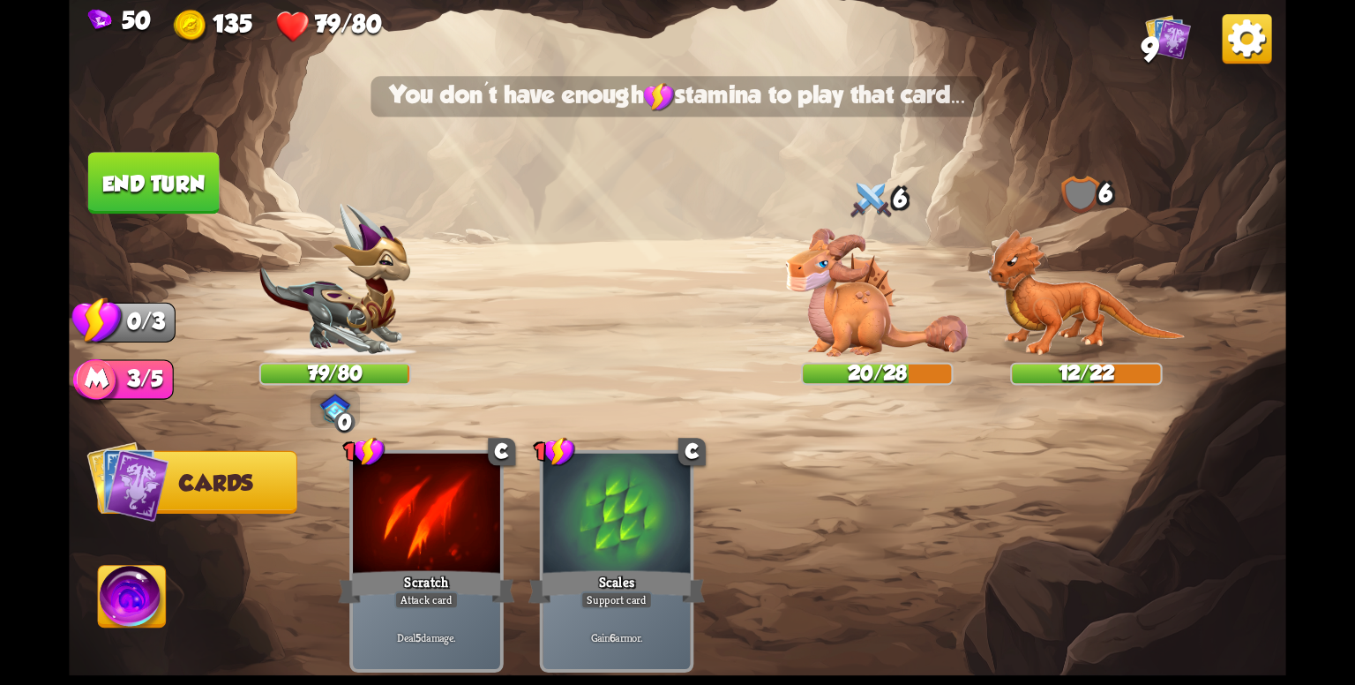
click at [262, 482] on button "Cards" at bounding box center [197, 482] width 199 height 63
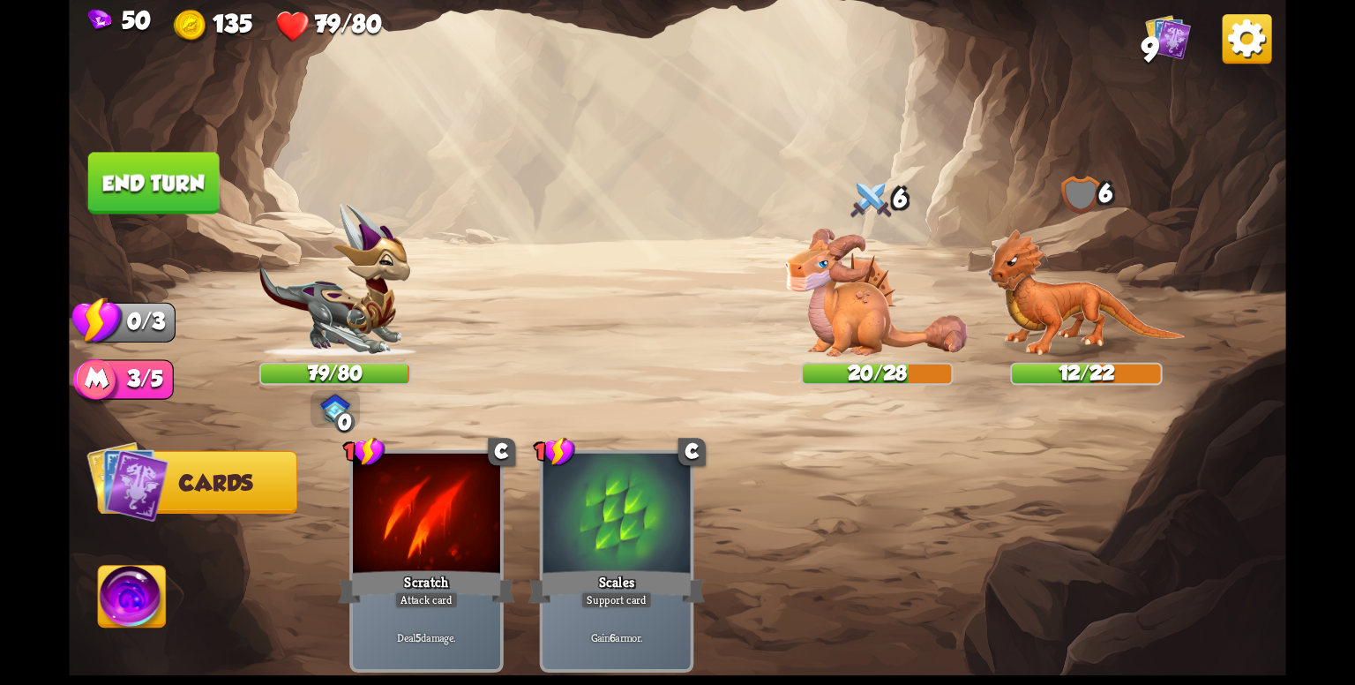
click at [208, 167] on button "End turn" at bounding box center [153, 183] width 131 height 62
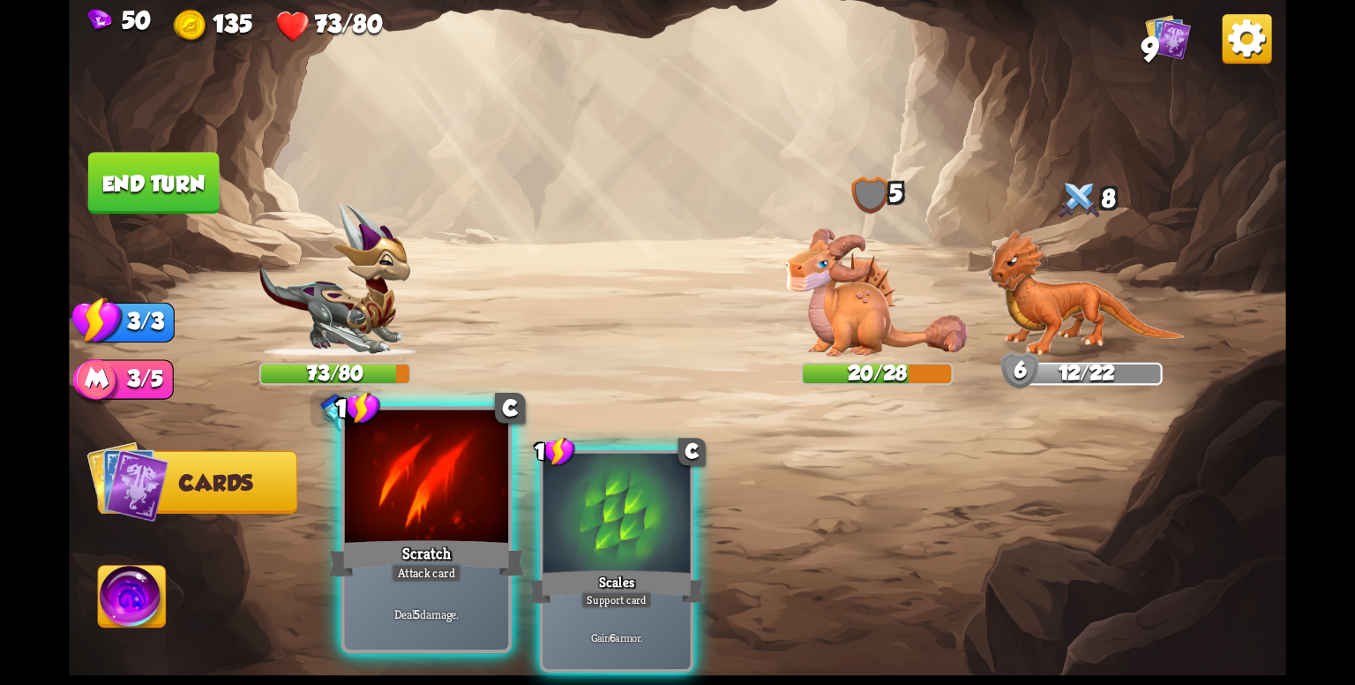
click at [381, 558] on div "Scratch" at bounding box center [426, 558] width 196 height 44
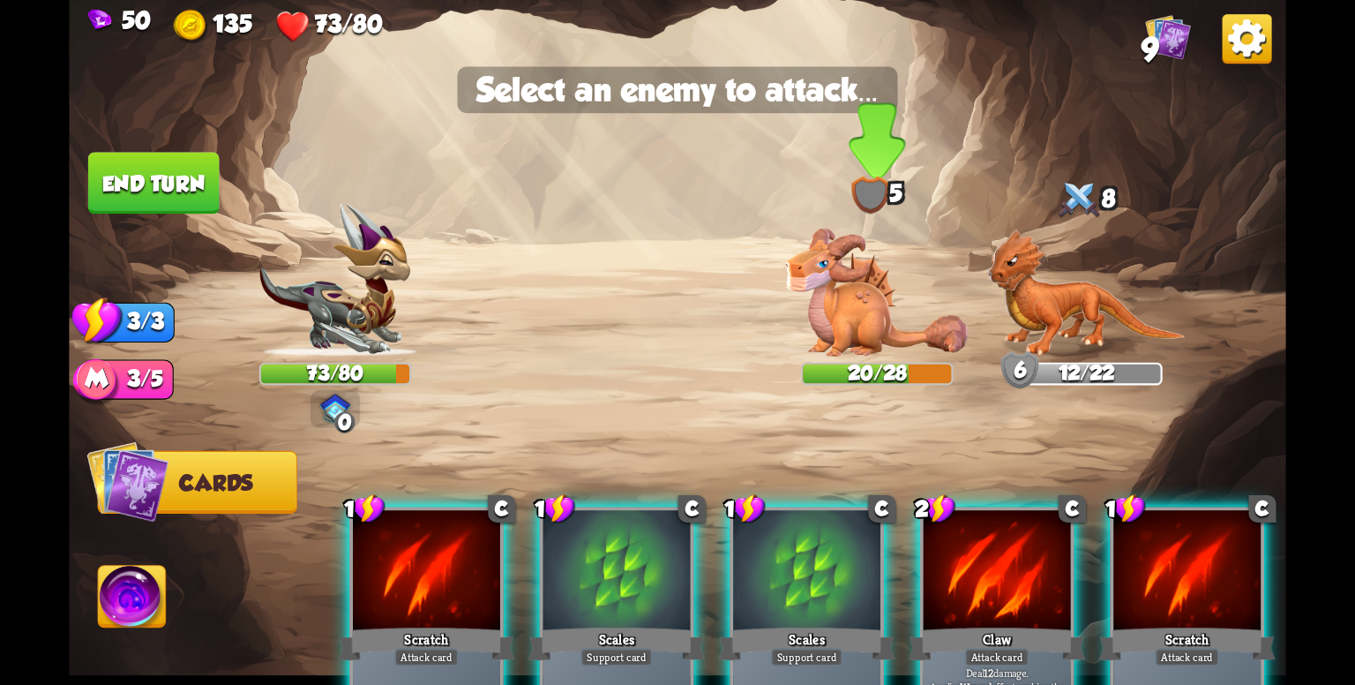
click at [836, 333] on img at bounding box center [877, 292] width 183 height 129
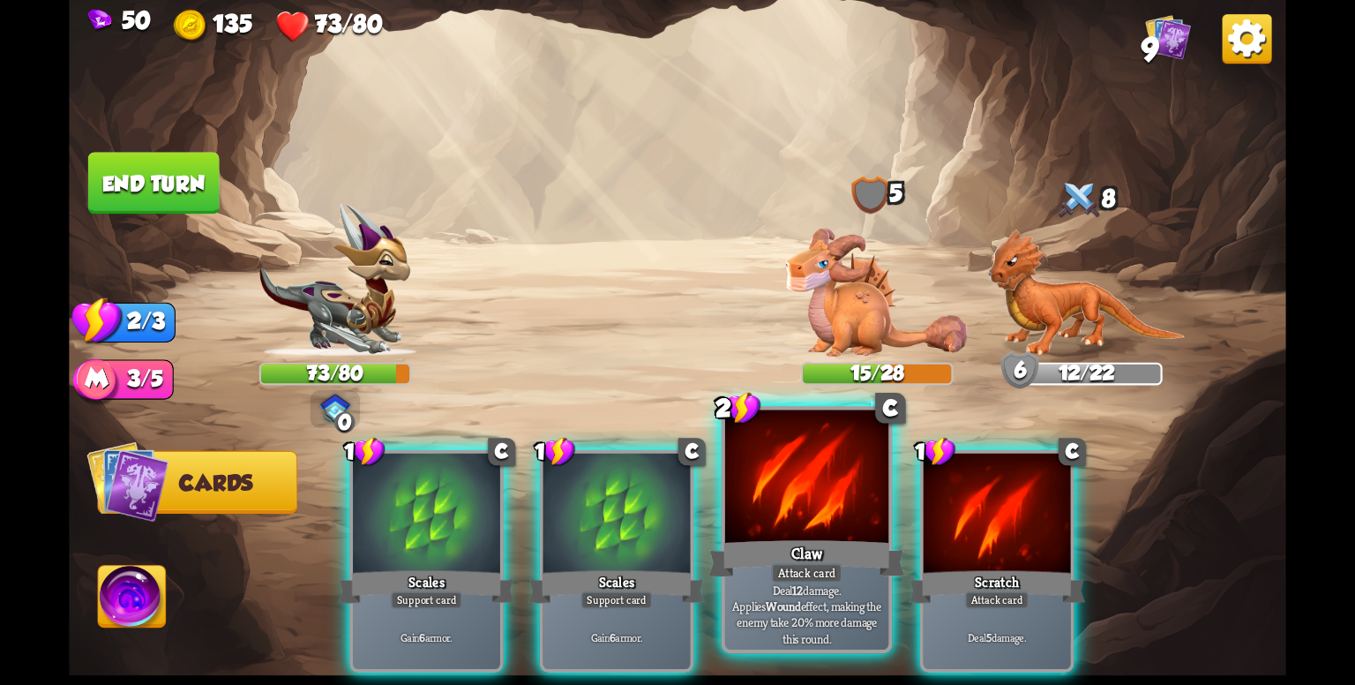
click at [804, 483] on div at bounding box center [806, 479] width 163 height 138
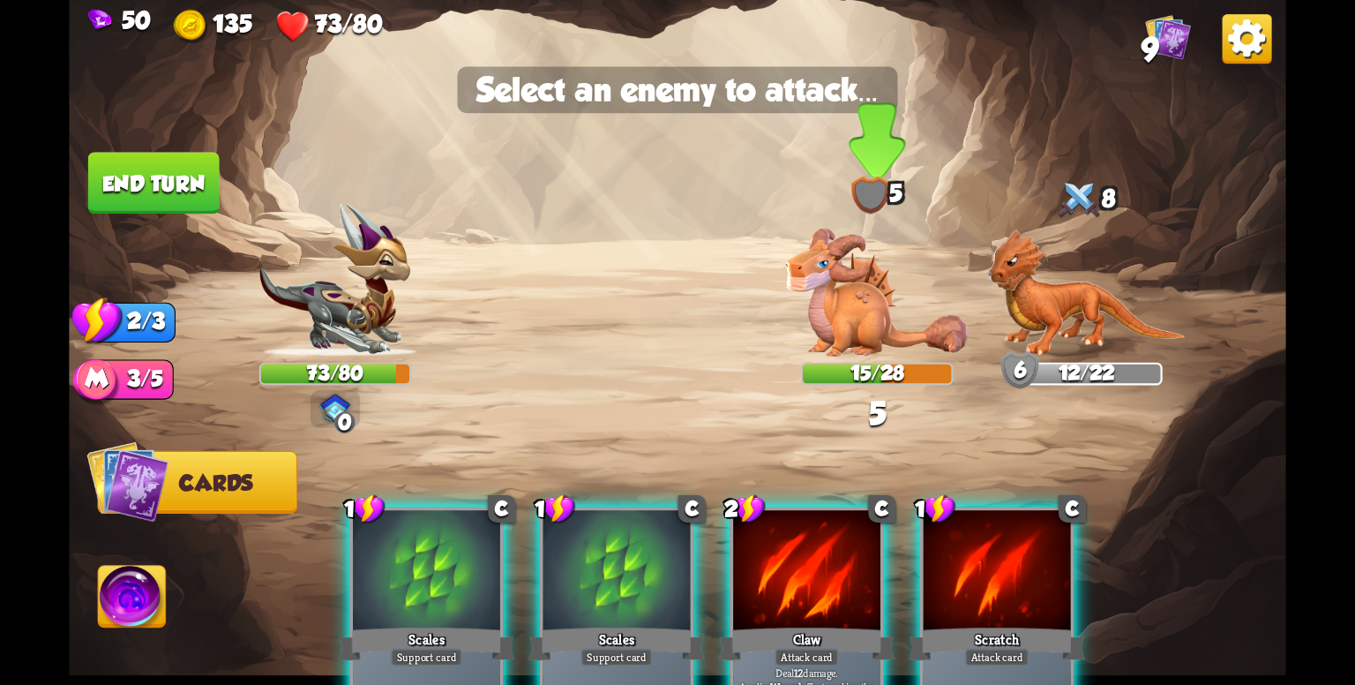
click at [858, 307] on img at bounding box center [877, 292] width 183 height 129
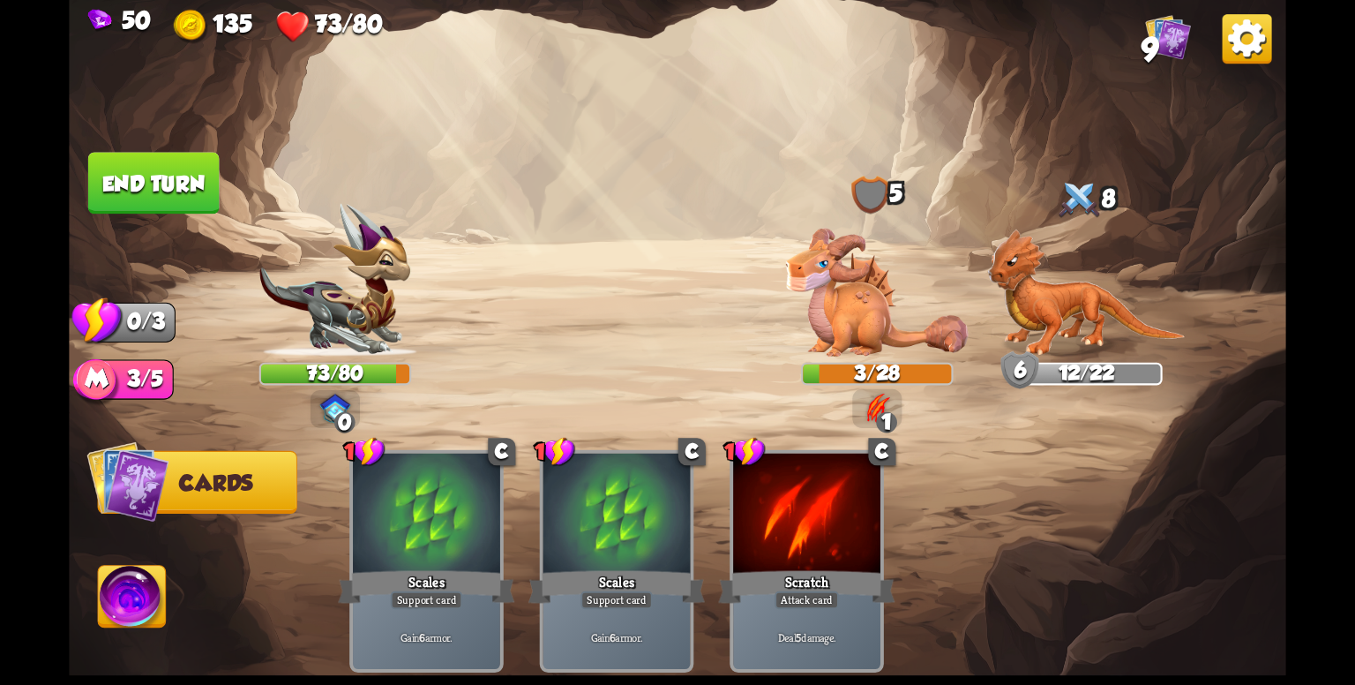
click at [183, 198] on button "End turn" at bounding box center [153, 183] width 131 height 62
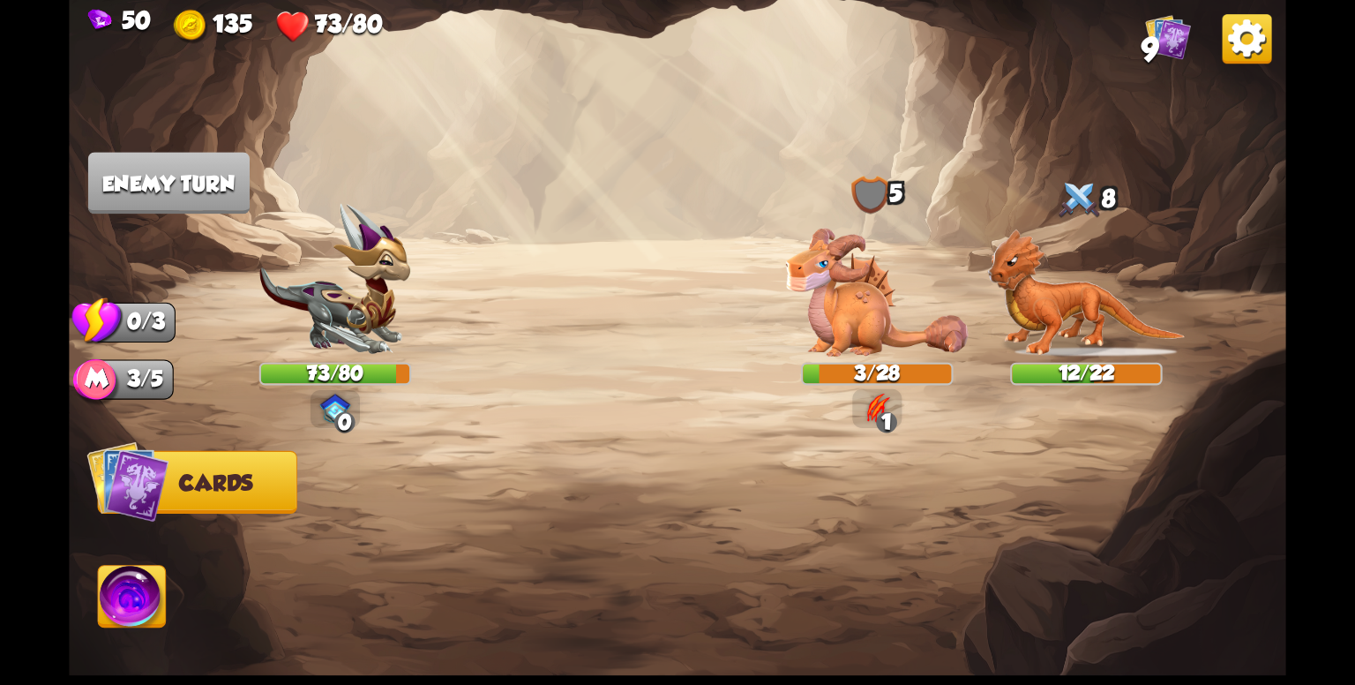
click at [238, 472] on span "Cards" at bounding box center [216, 483] width 74 height 25
click at [247, 475] on span "Cards" at bounding box center [216, 483] width 74 height 25
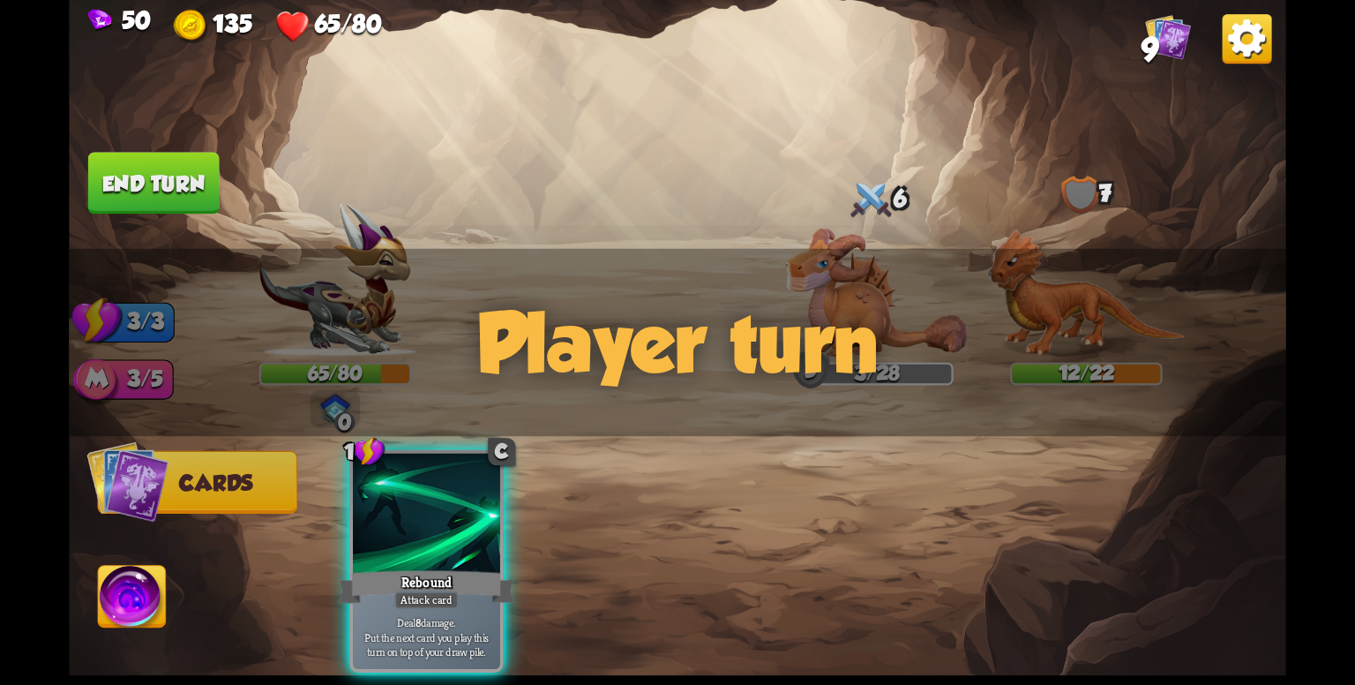
click at [204, 453] on button "Cards" at bounding box center [197, 482] width 199 height 63
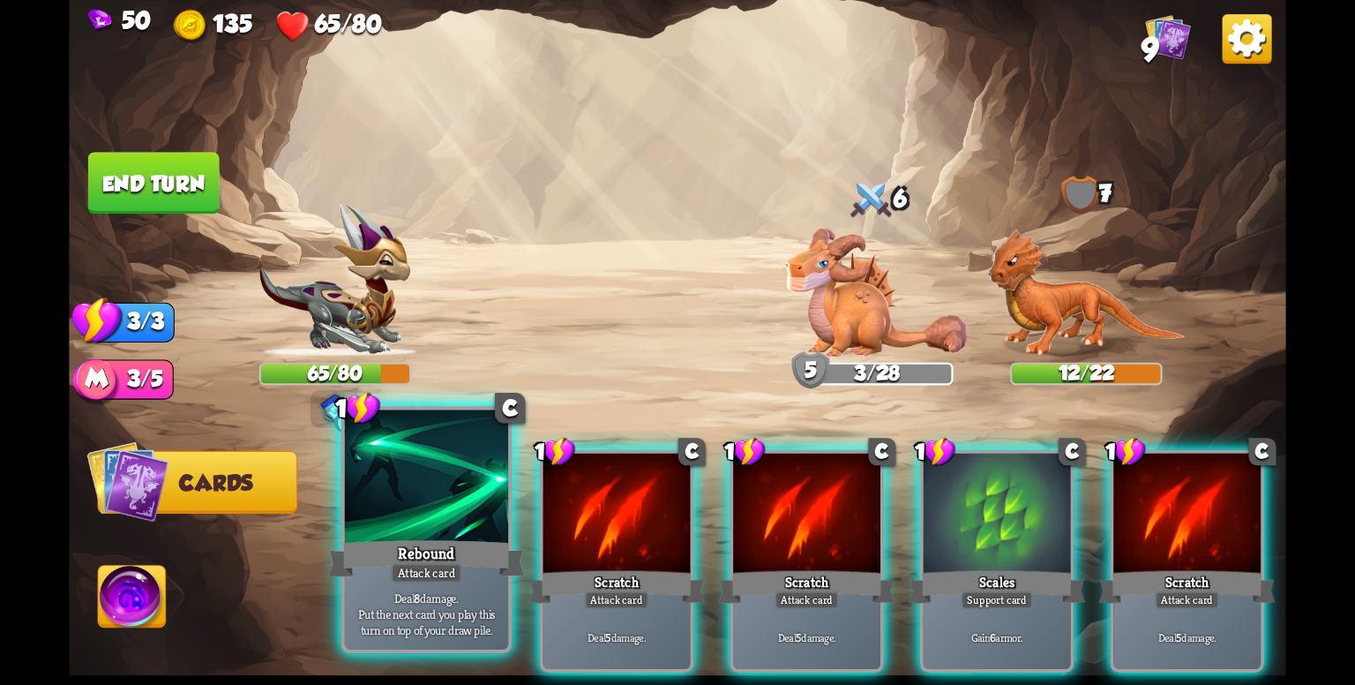
click at [457, 525] on div at bounding box center [426, 479] width 163 height 138
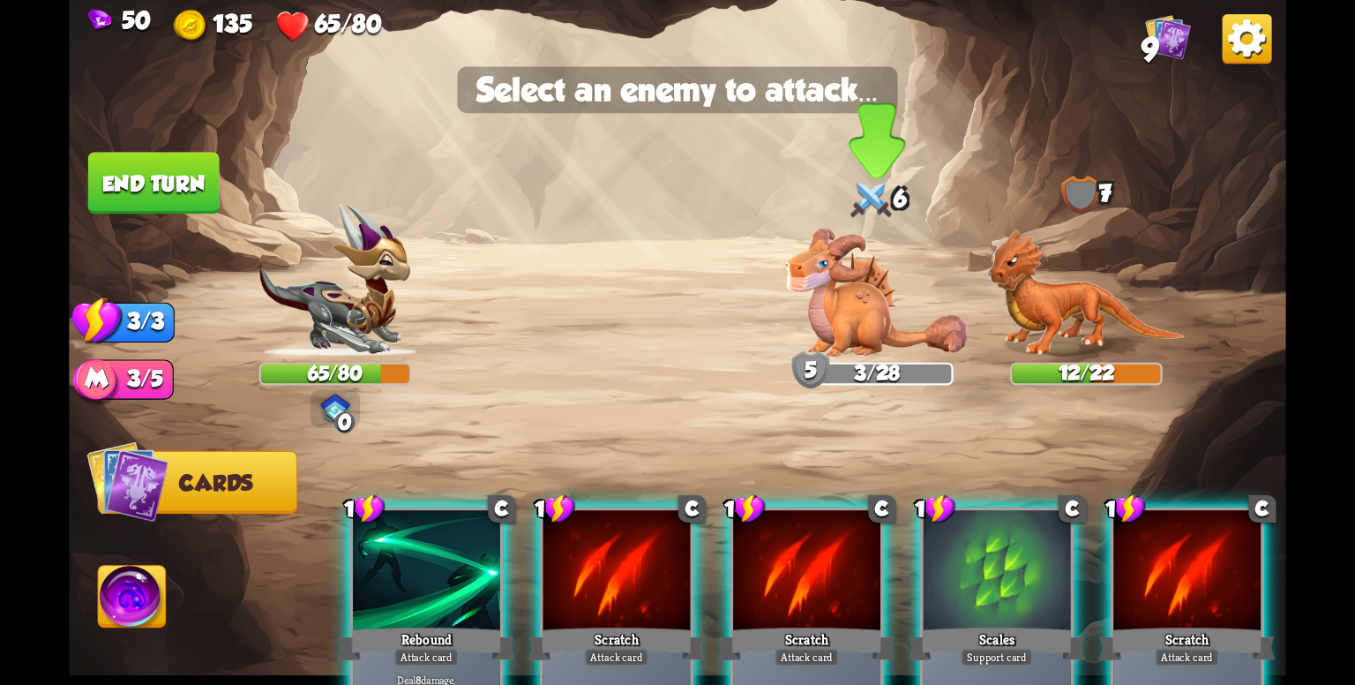
drag, startPoint x: 882, startPoint y: 311, endPoint x: 885, endPoint y: 321, distance: 10.1
click at [882, 314] on img at bounding box center [877, 292] width 183 height 129
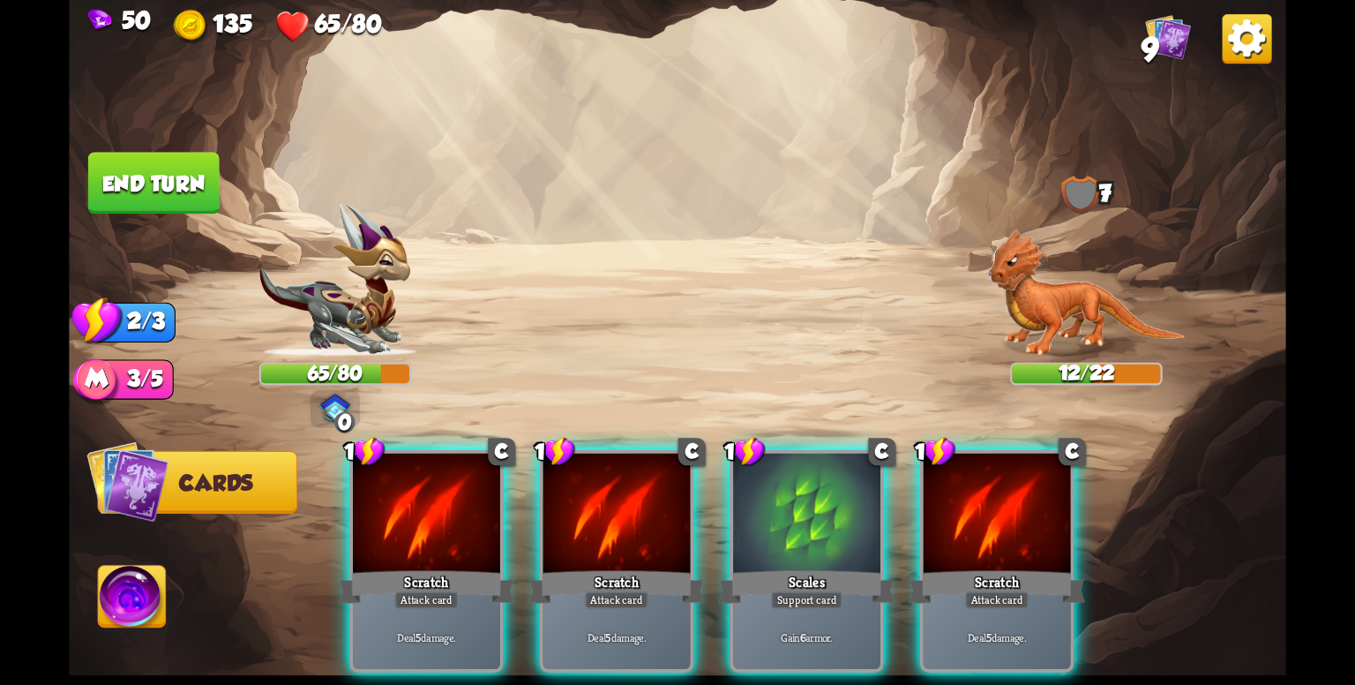
click at [823, 485] on div at bounding box center [806, 515] width 147 height 124
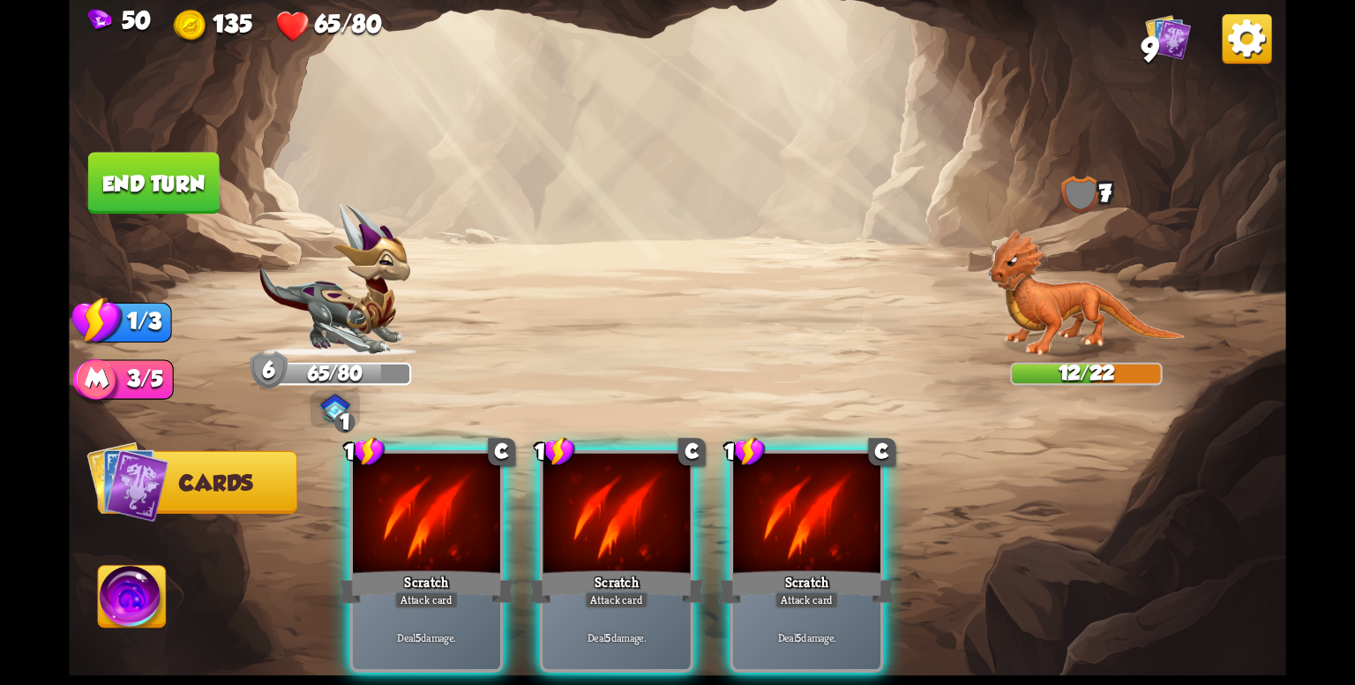
click at [1043, 318] on img at bounding box center [1086, 292] width 198 height 128
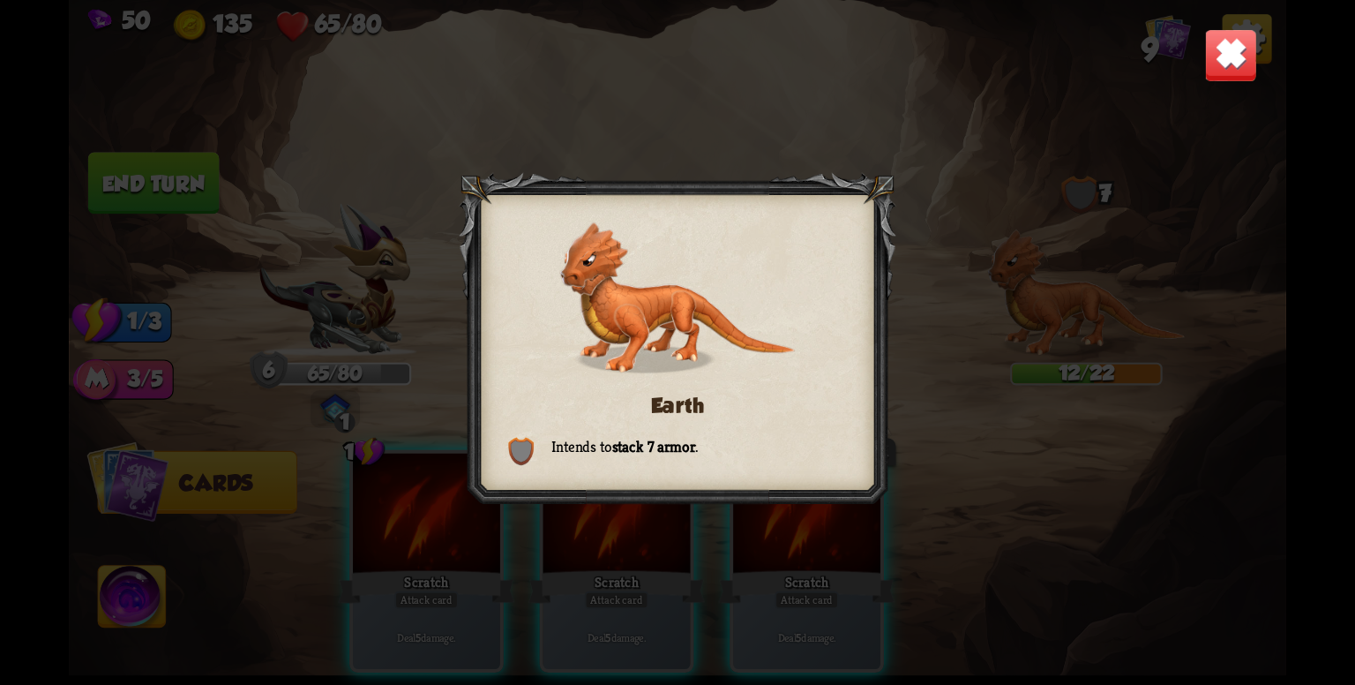
drag, startPoint x: 981, startPoint y: 352, endPoint x: 1143, endPoint y: 174, distance: 241.0
click at [1002, 349] on div "Earth Intends to stack 7 armor ." at bounding box center [677, 342] width 1217 height 685
click at [1224, 44] on img at bounding box center [1230, 54] width 53 height 53
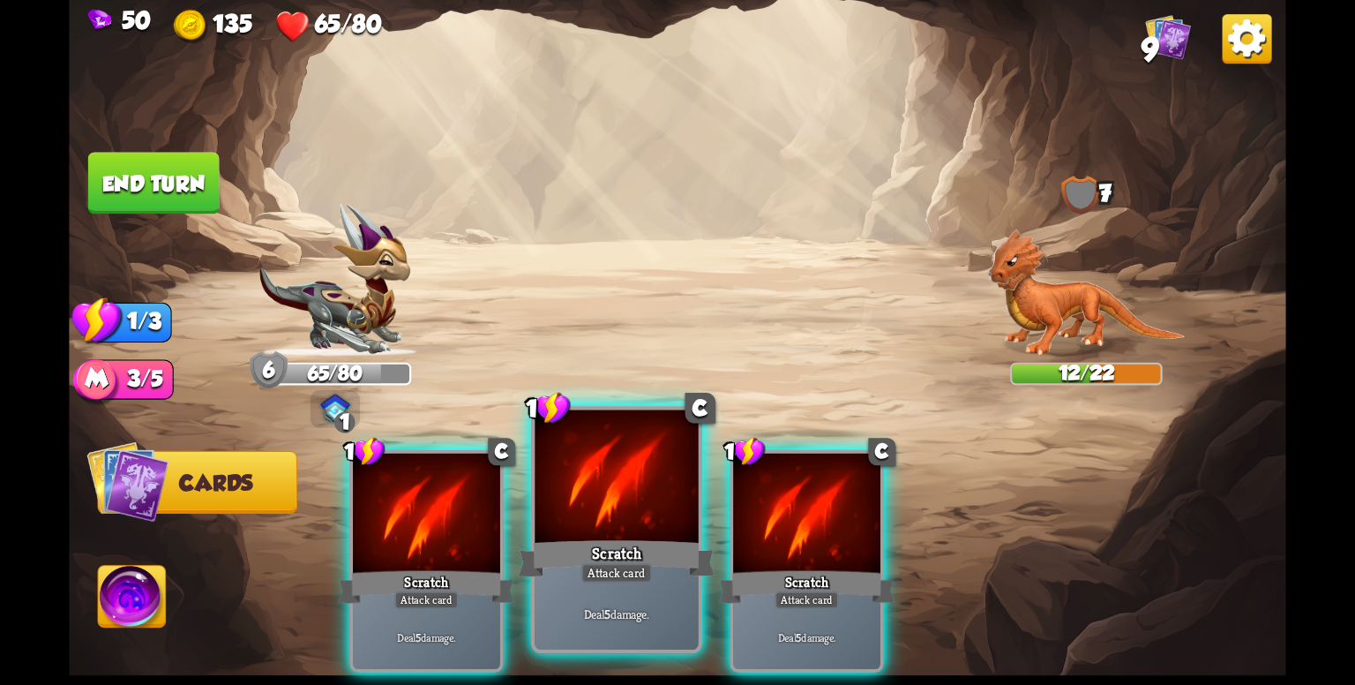
click at [571, 528] on div at bounding box center [616, 479] width 163 height 138
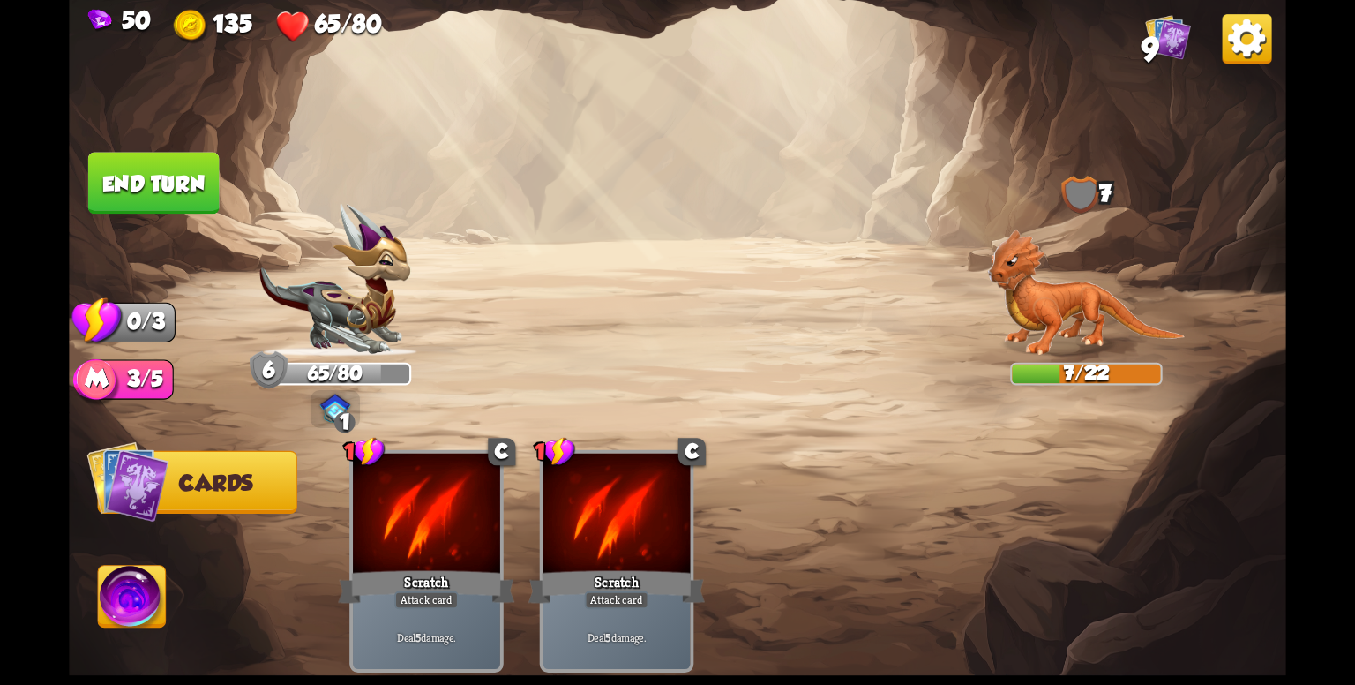
click at [184, 498] on button "Cards" at bounding box center [197, 482] width 199 height 63
click at [187, 494] on span "Cards" at bounding box center [216, 483] width 74 height 25
click at [185, 487] on span "Cards" at bounding box center [216, 483] width 74 height 25
click at [122, 606] on img at bounding box center [133, 599] width 68 height 69
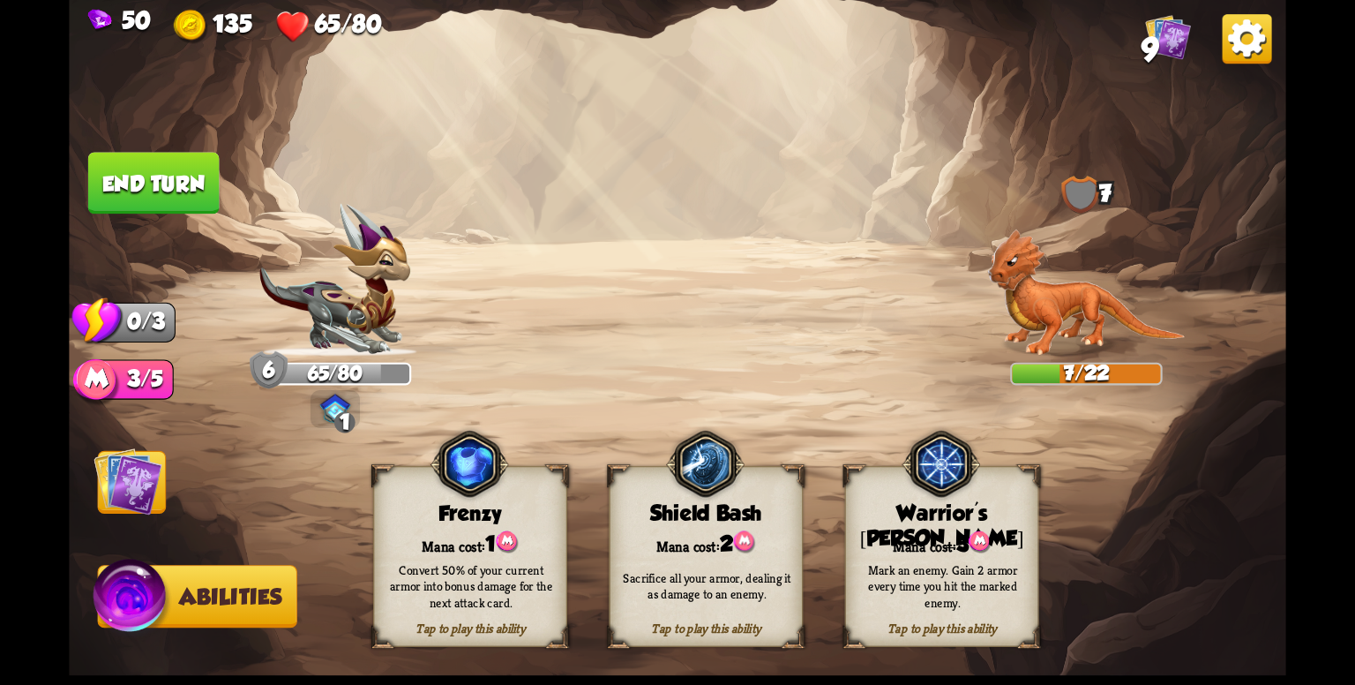
click at [142, 483] on img at bounding box center [128, 481] width 69 height 69
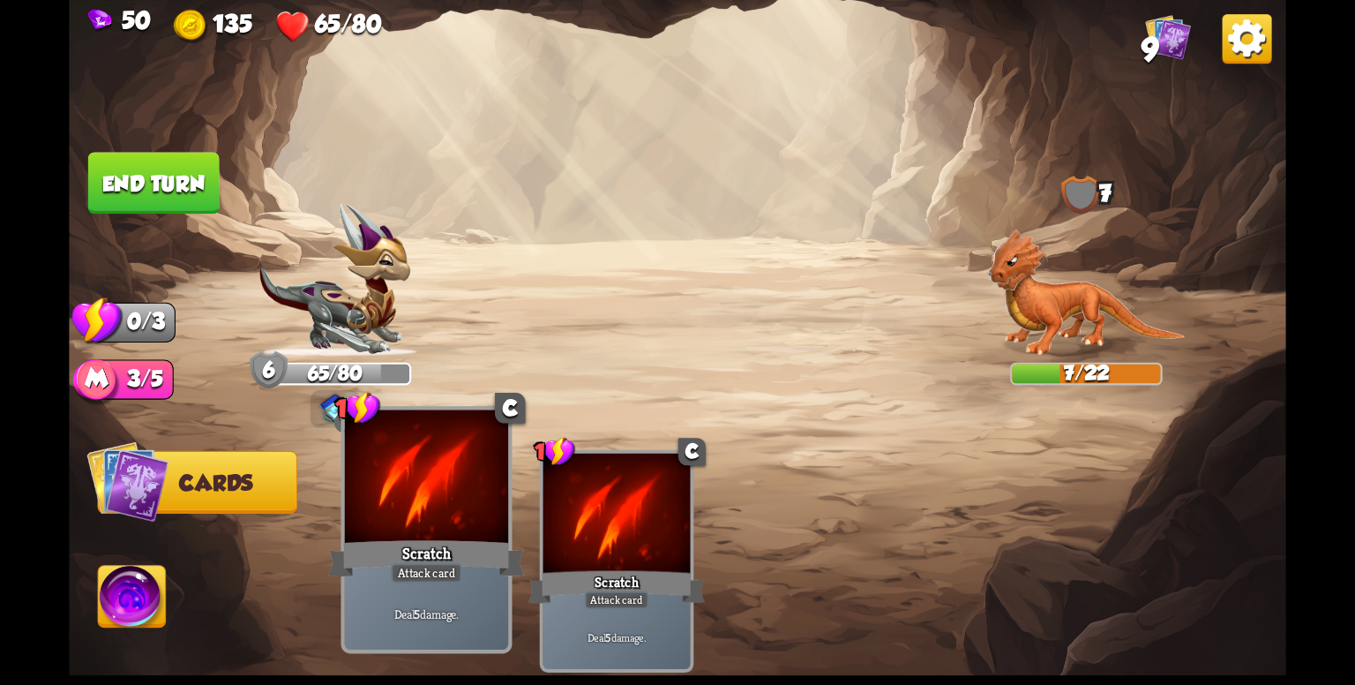
click at [435, 548] on div "Scratch" at bounding box center [426, 558] width 196 height 44
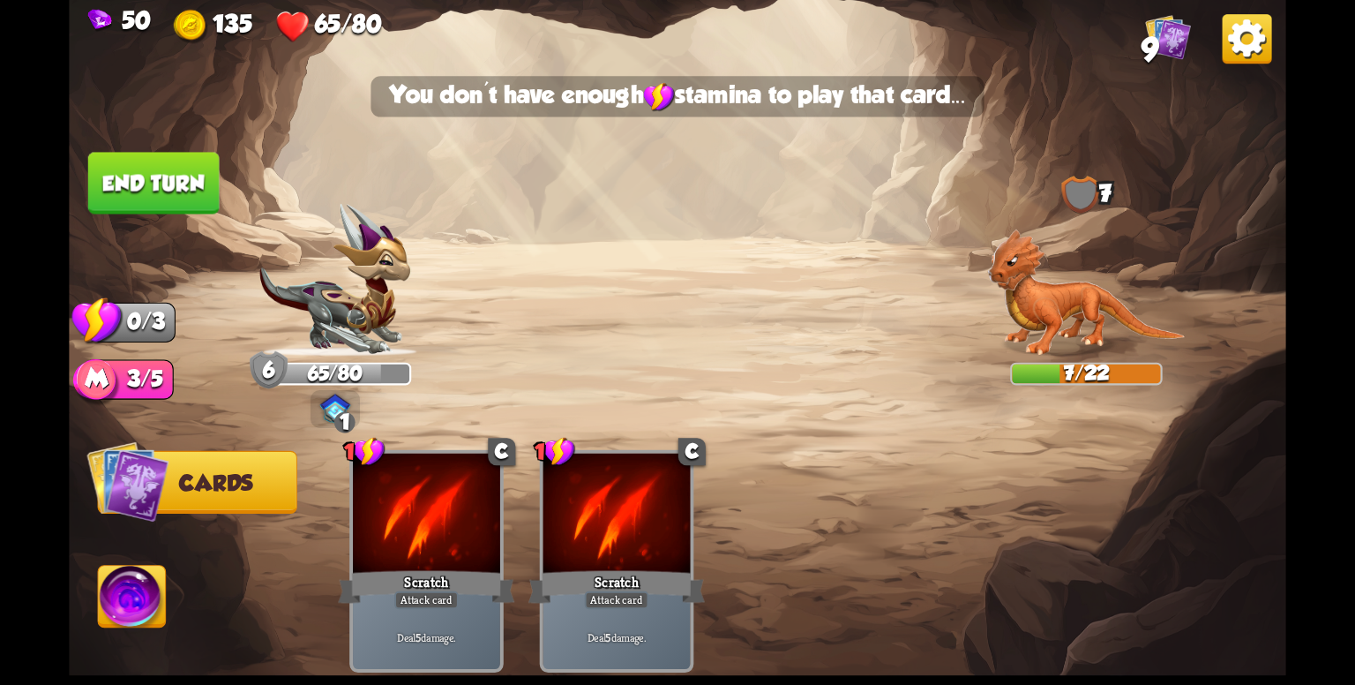
click at [178, 195] on button "End turn" at bounding box center [153, 183] width 131 height 62
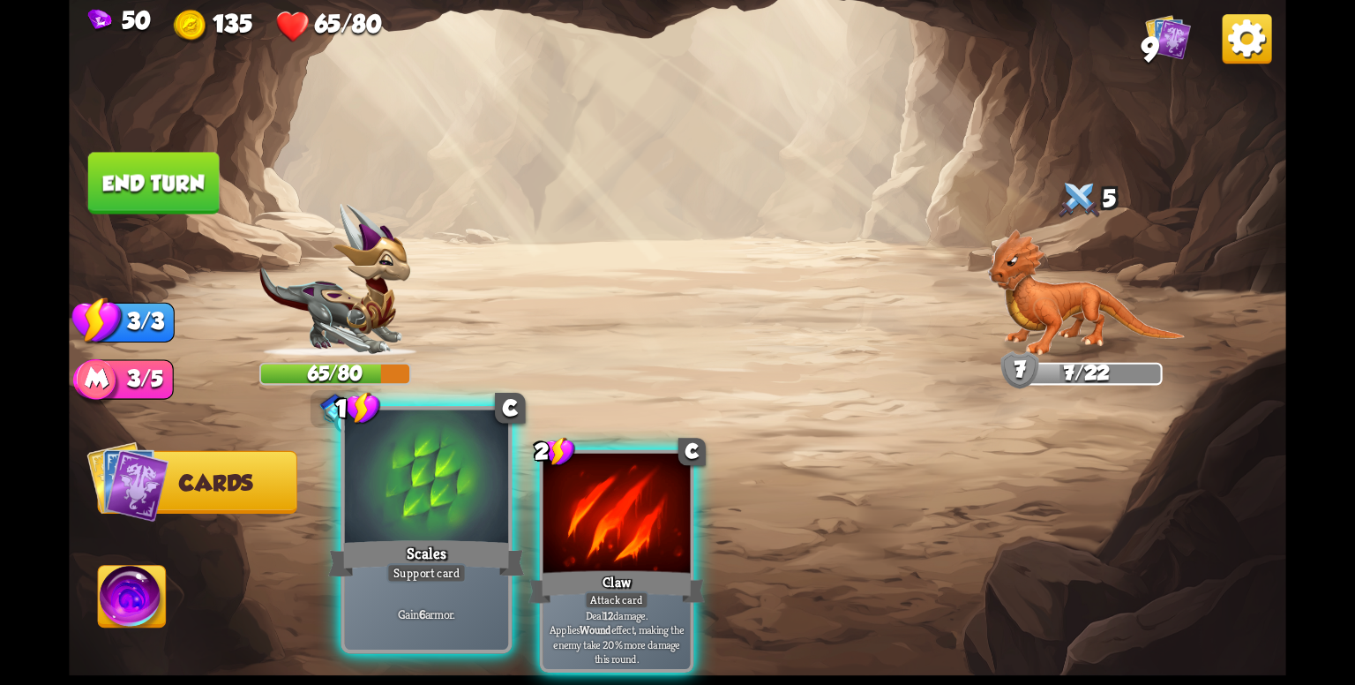
click at [475, 578] on div "Scales" at bounding box center [426, 558] width 196 height 44
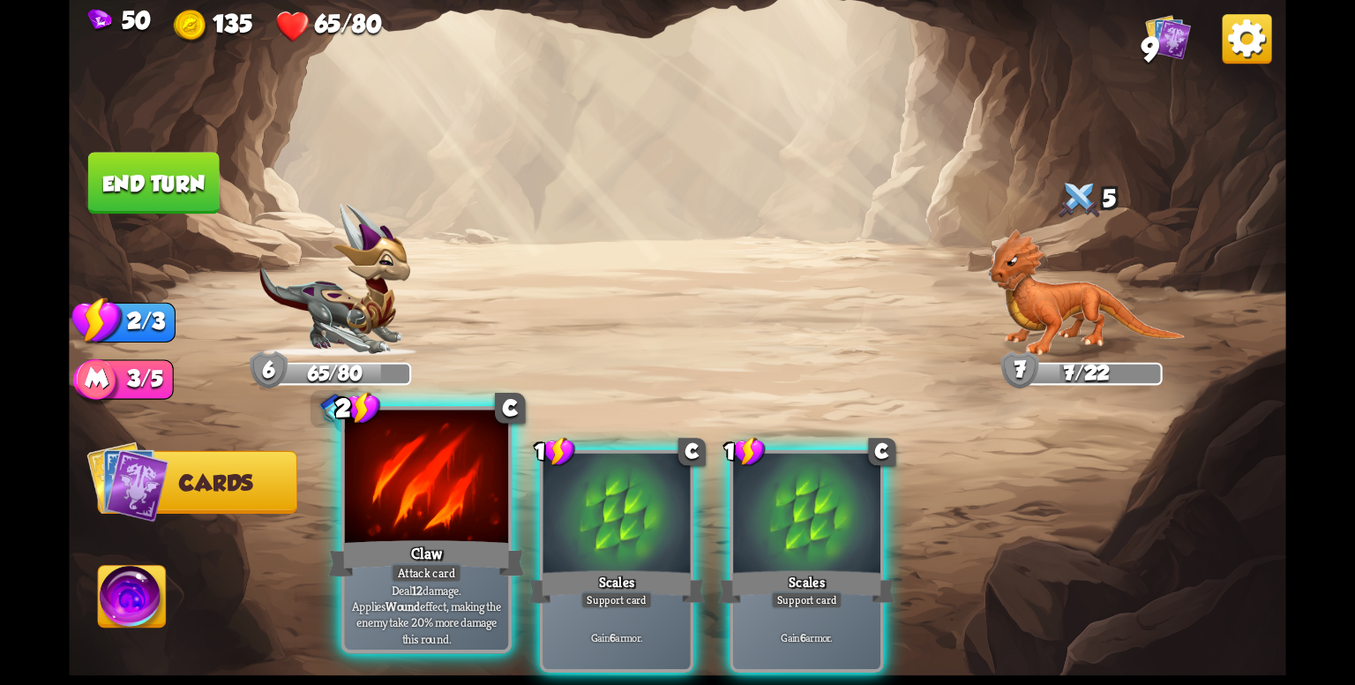
click at [424, 574] on div "Attack card" at bounding box center [426, 573] width 71 height 20
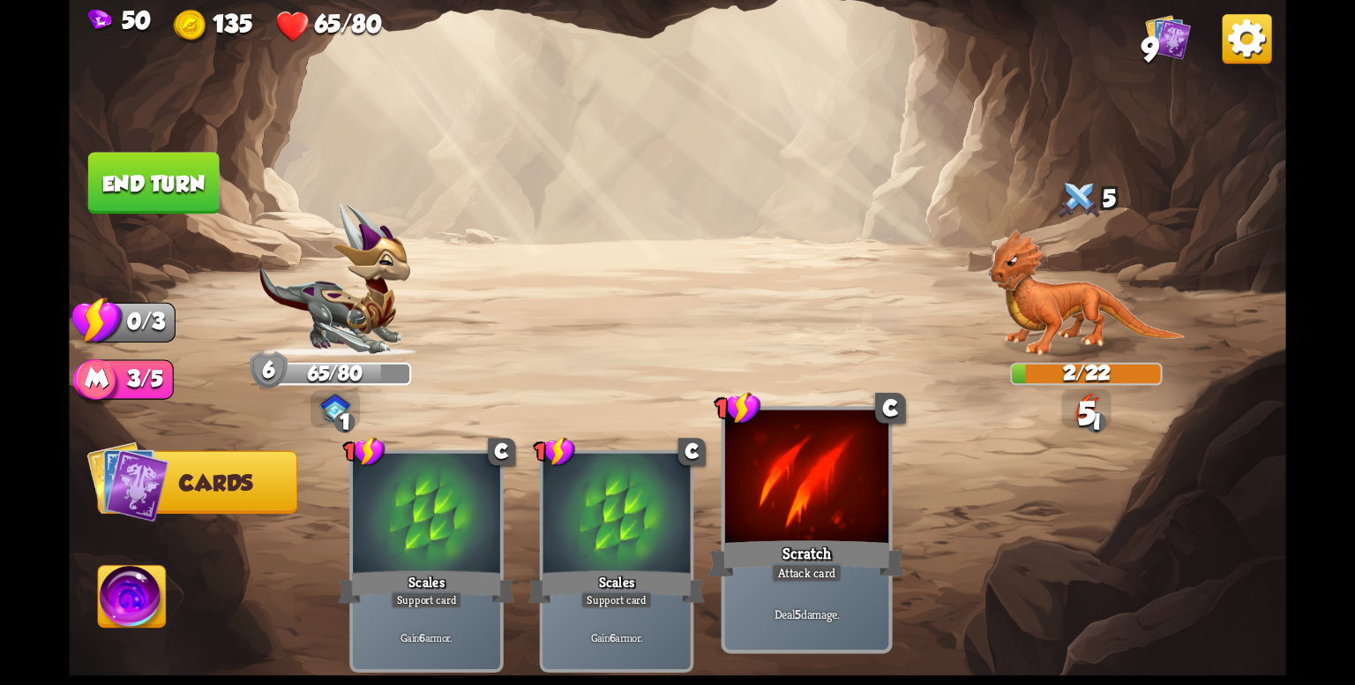
click at [756, 541] on div "Scratch" at bounding box center [806, 558] width 196 height 44
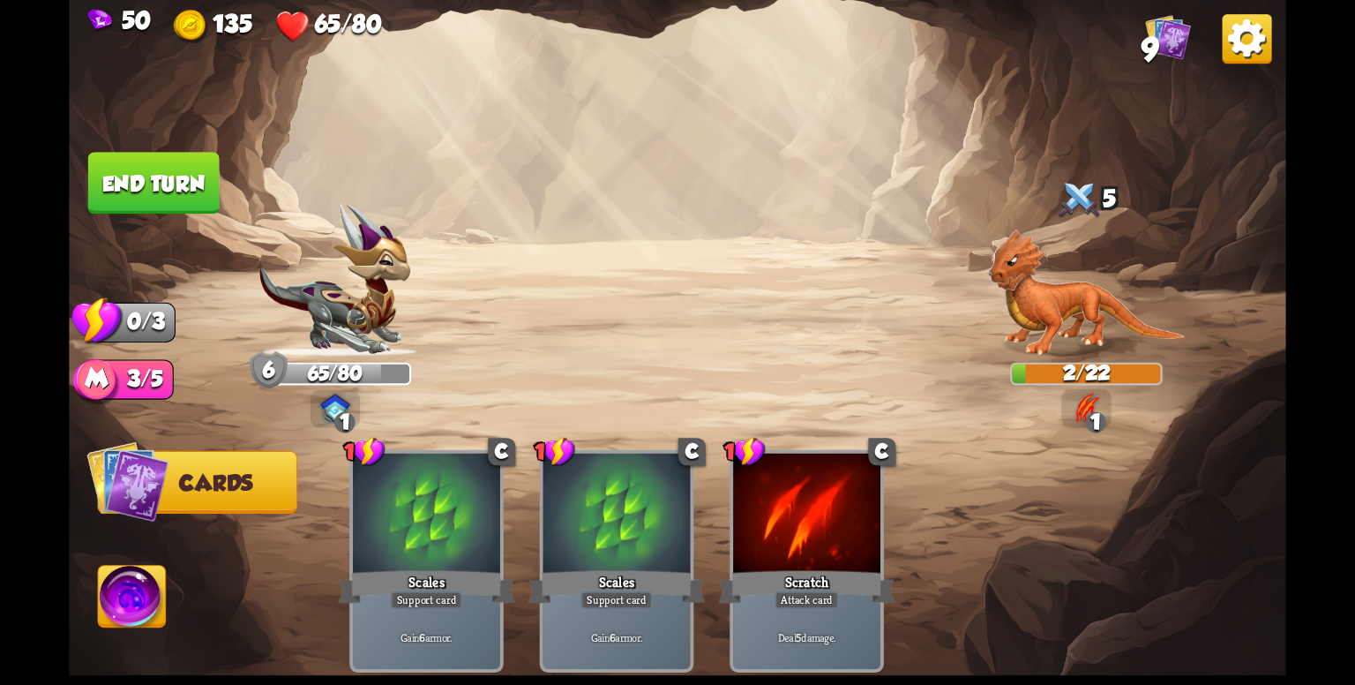
click at [201, 176] on button "End turn" at bounding box center [153, 183] width 131 height 62
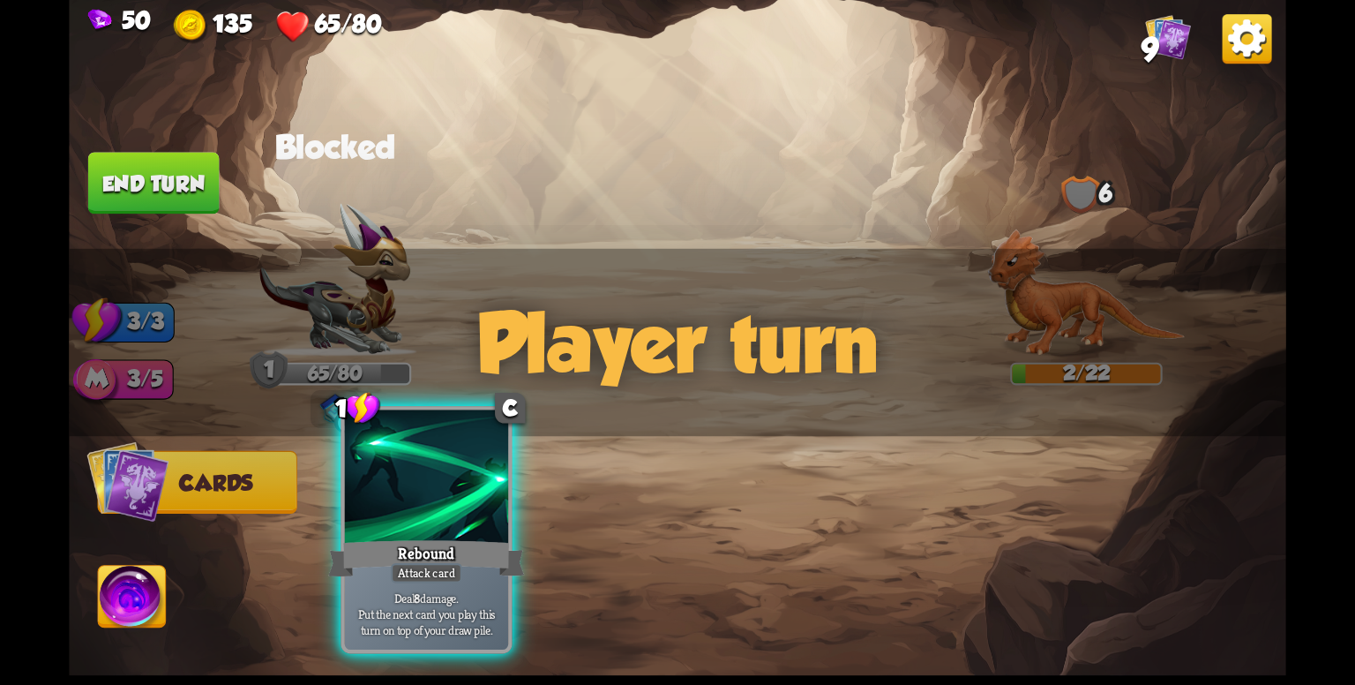
click at [448, 546] on div "Rebound" at bounding box center [426, 558] width 196 height 44
